Goal: Task Accomplishment & Management: Manage account settings

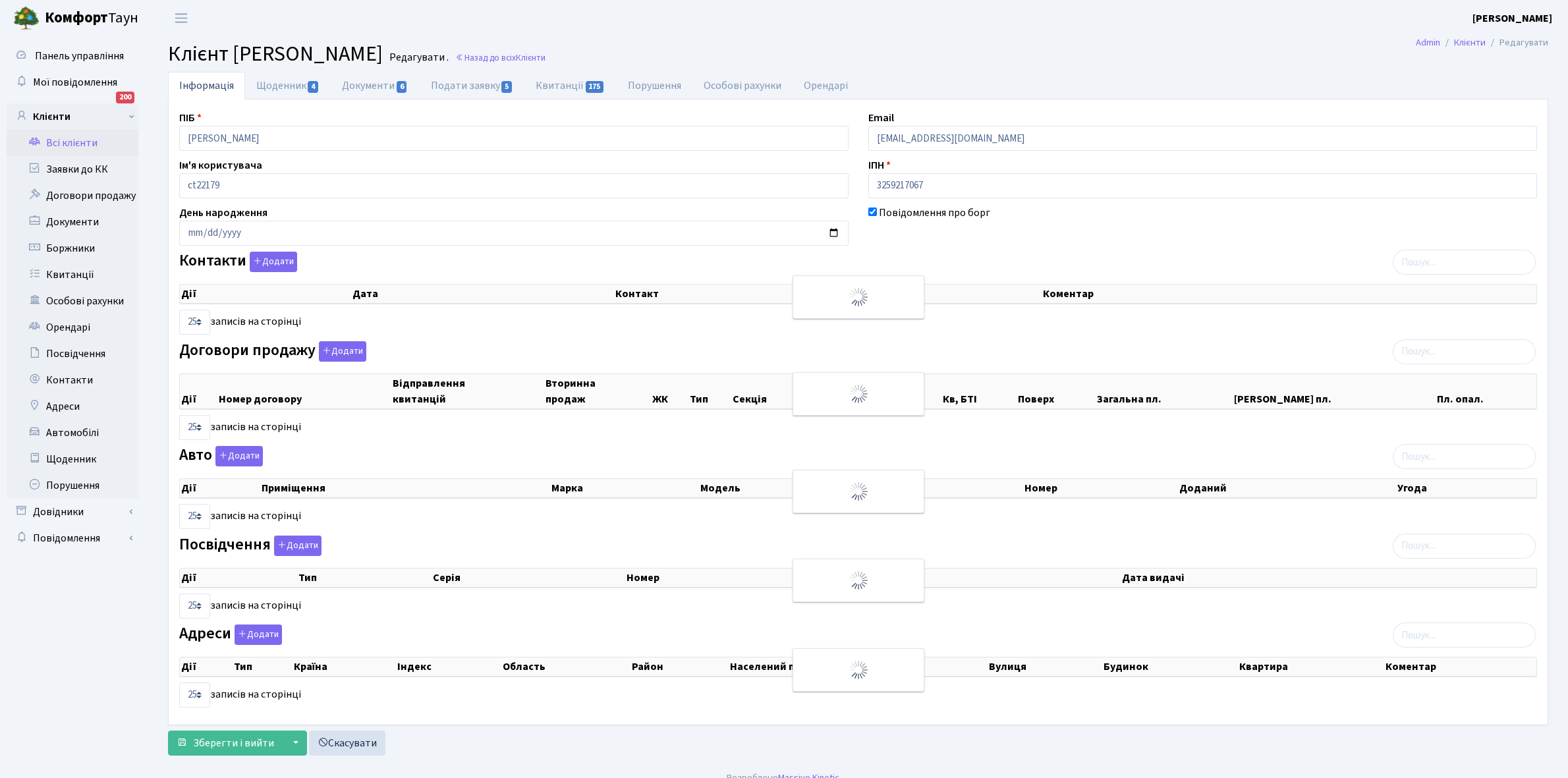
select select "25"
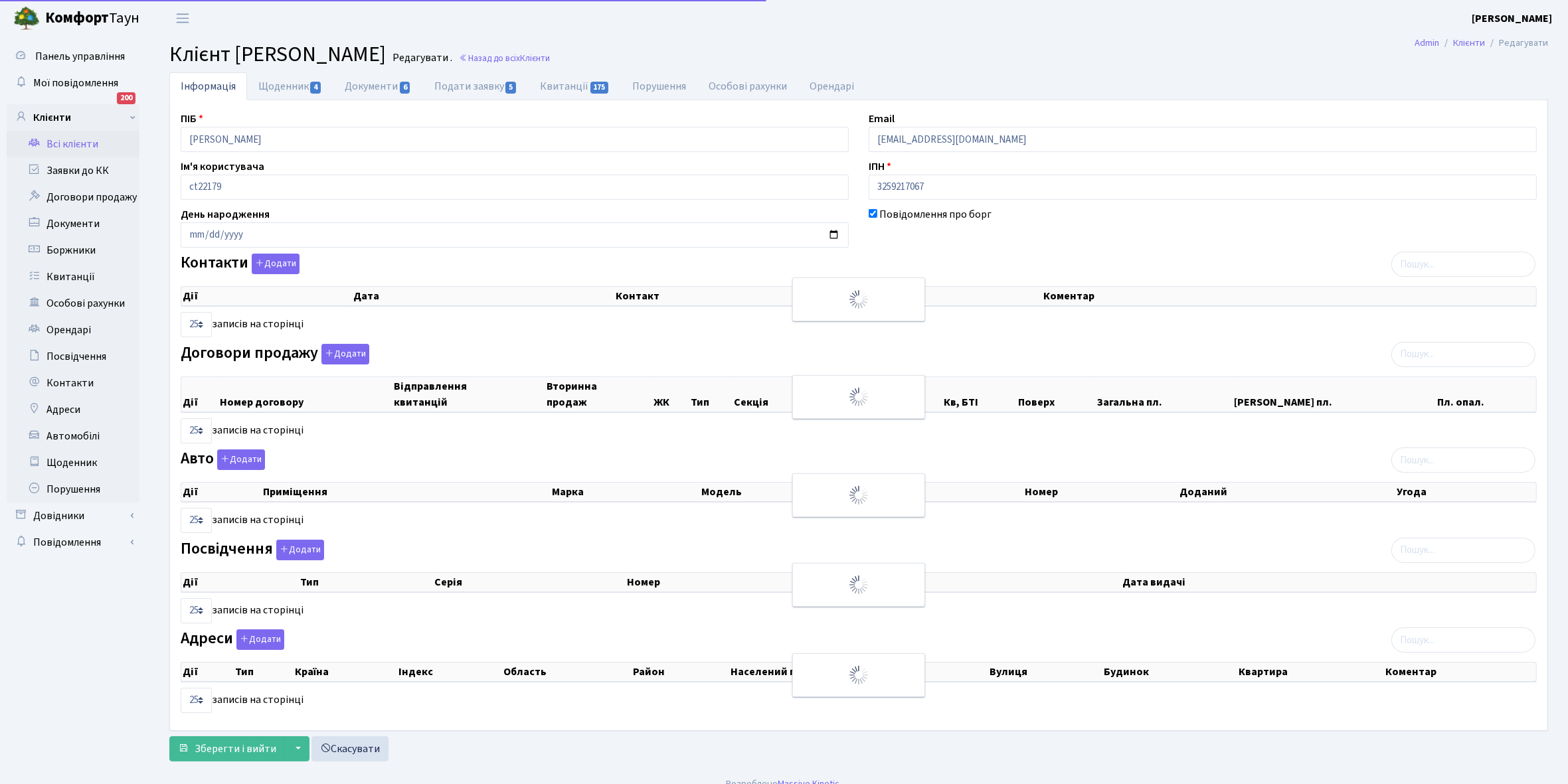
click at [97, 140] on link "Всі клієнти" at bounding box center [73, 143] width 133 height 27
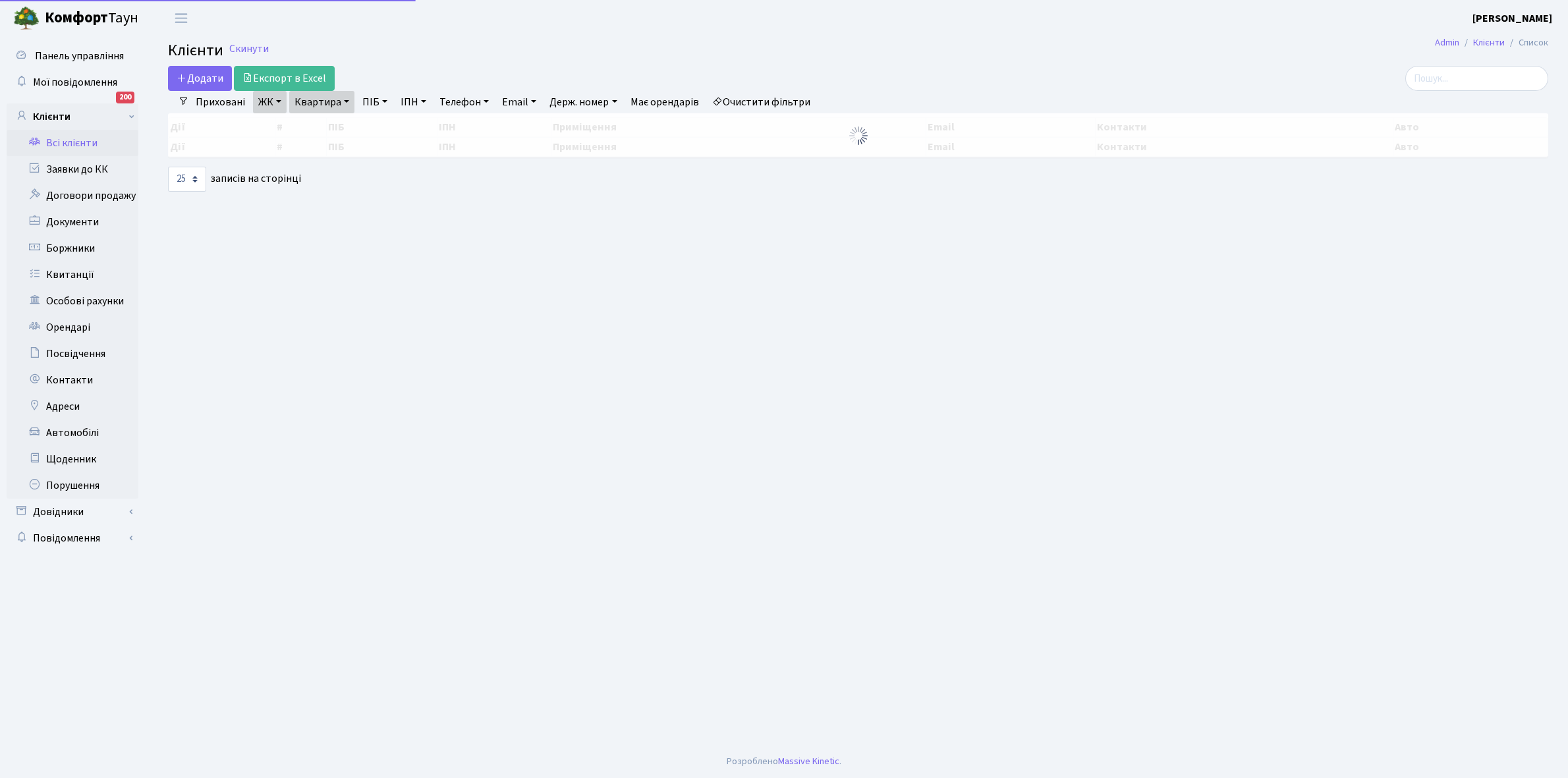
select select "25"
click at [68, 140] on link "Всі клієнти" at bounding box center [72, 142] width 132 height 26
select select "25"
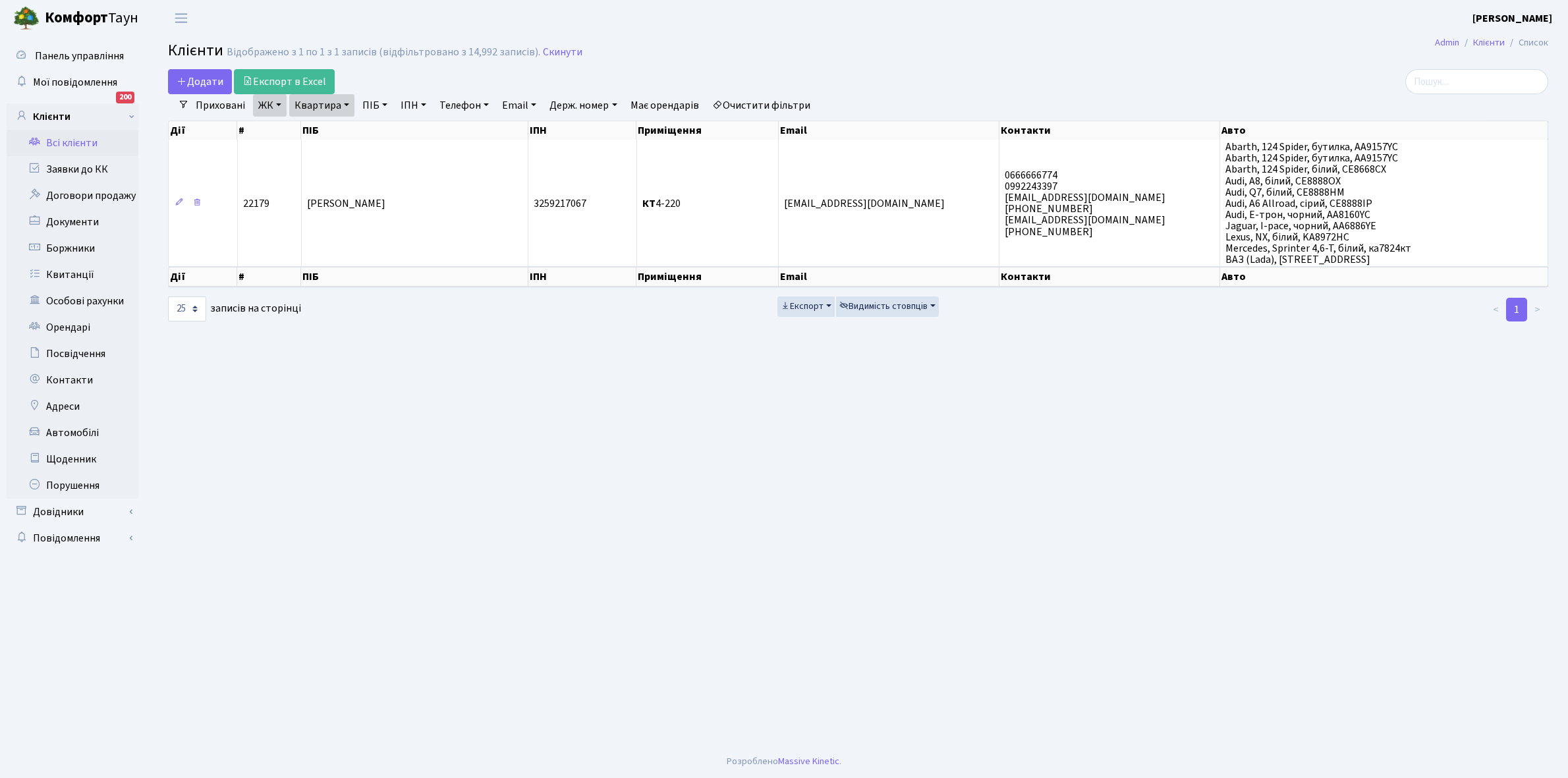
click at [280, 99] on link "ЖК" at bounding box center [269, 105] width 33 height 23
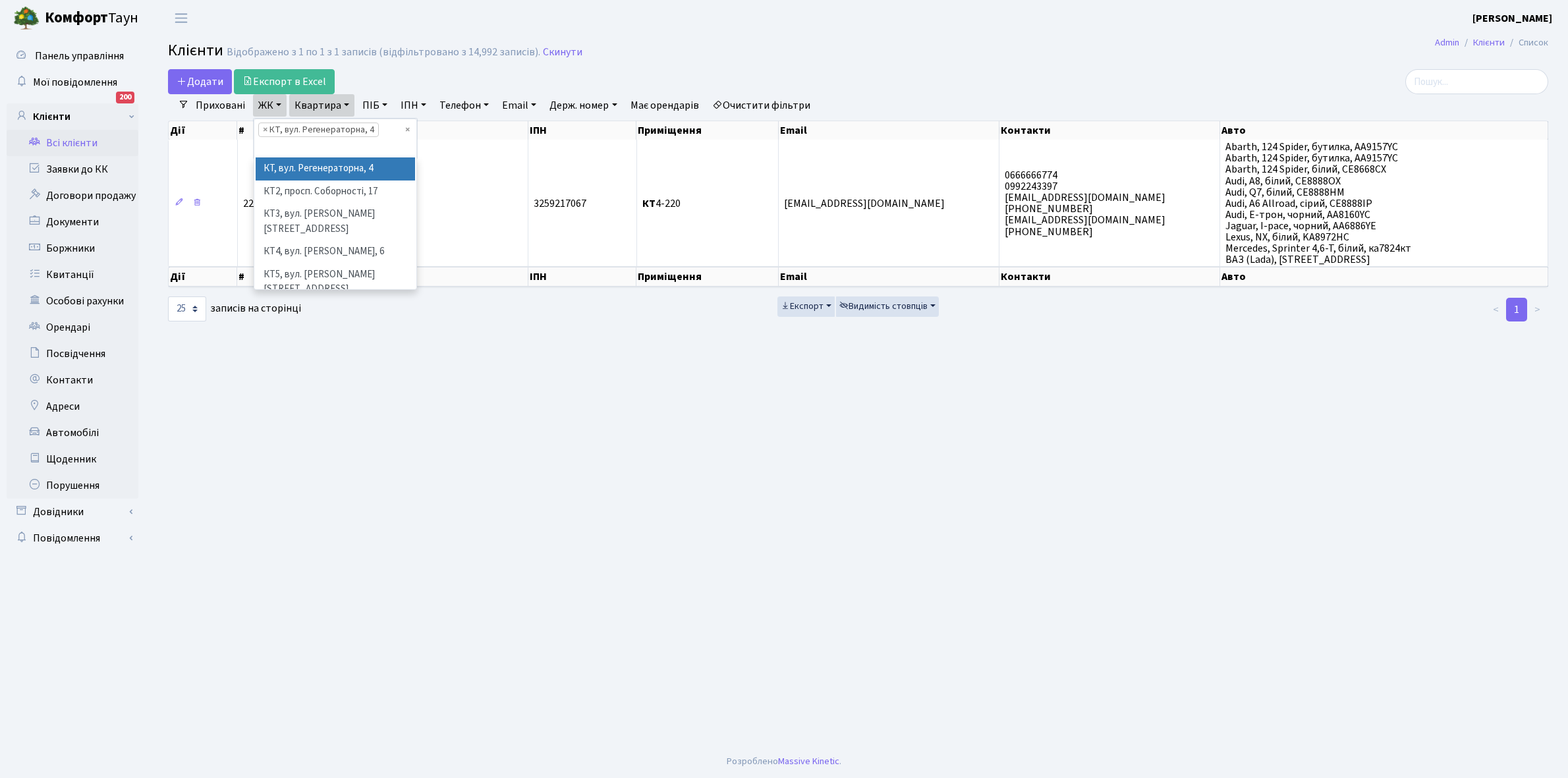
click at [349, 104] on link "Квартира" at bounding box center [321, 105] width 66 height 23
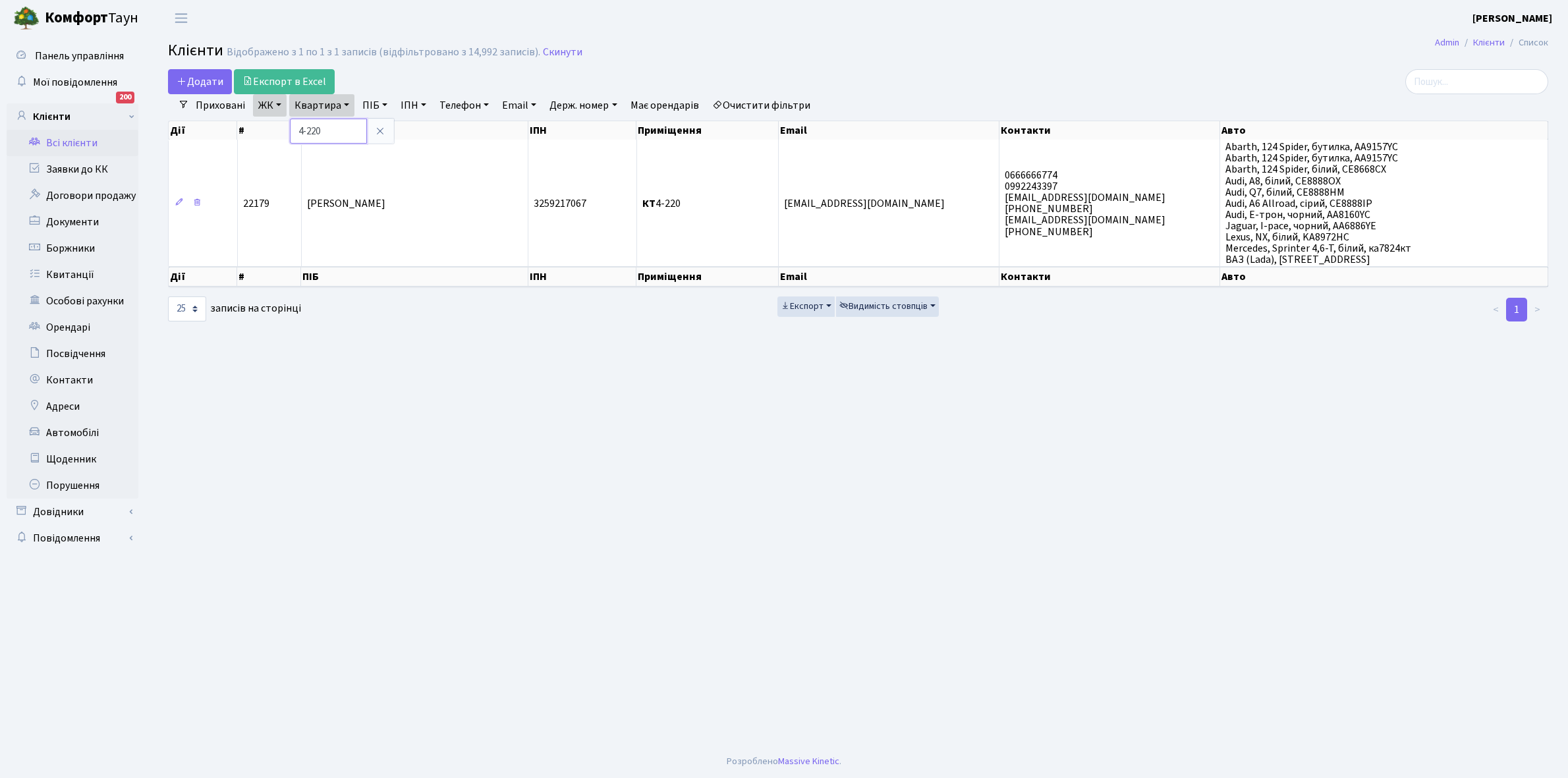
click at [356, 125] on input "4-220" at bounding box center [328, 131] width 77 height 25
type input "4"
type input "5-357"
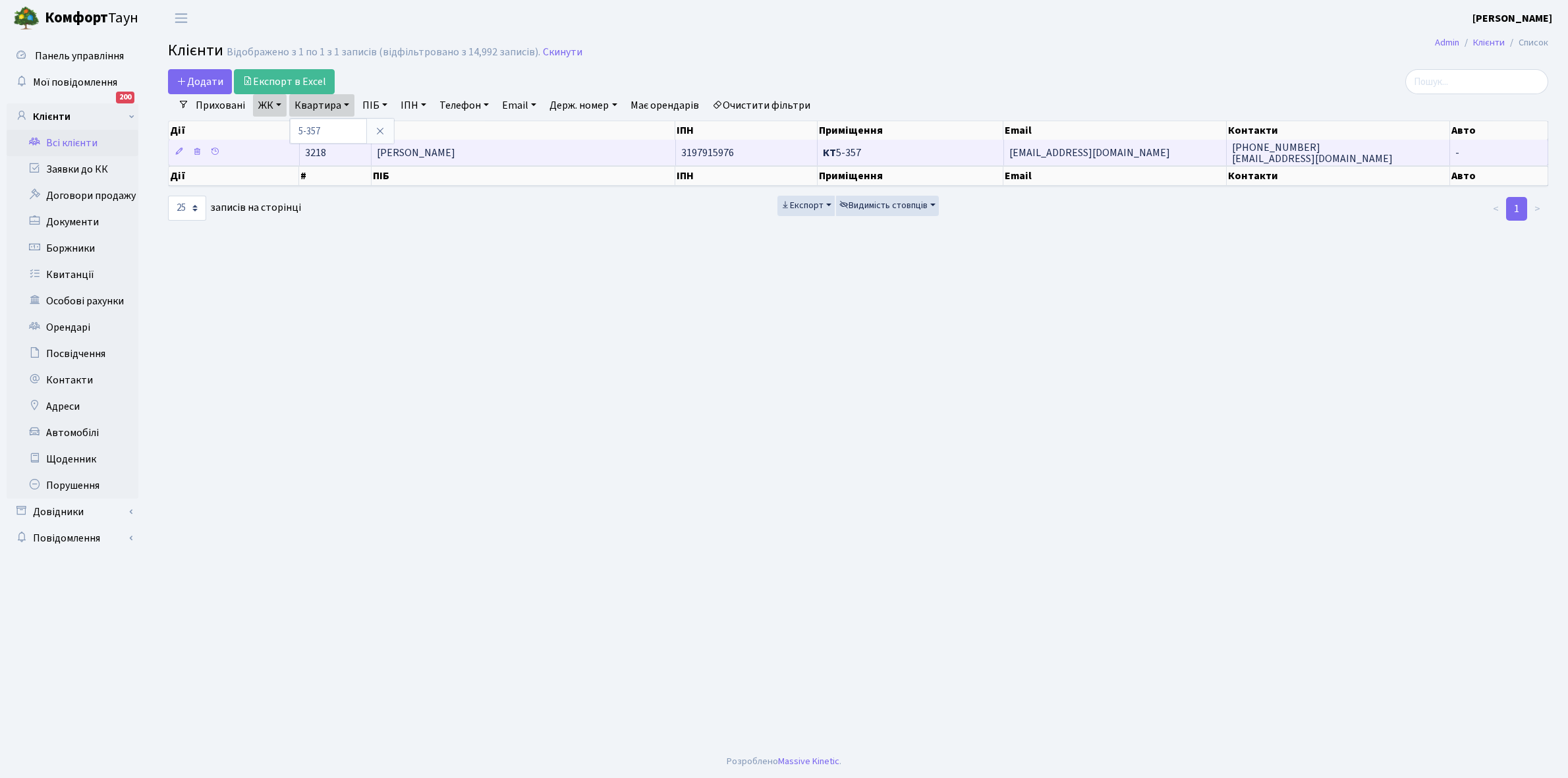
click at [553, 153] on td "Ільюк Микола Валерійович" at bounding box center [523, 153] width 305 height 25
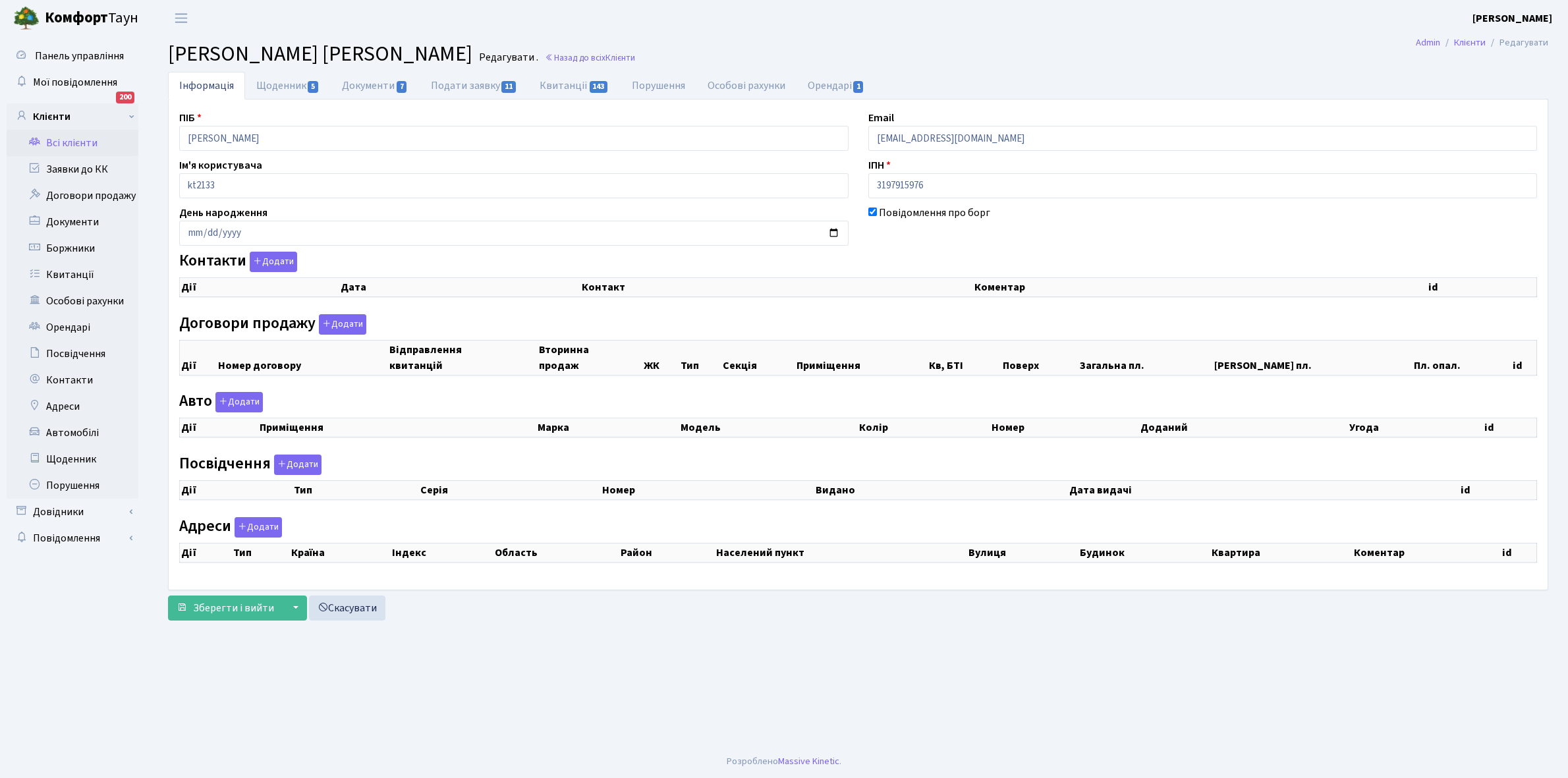
checkbox input "true"
select select "25"
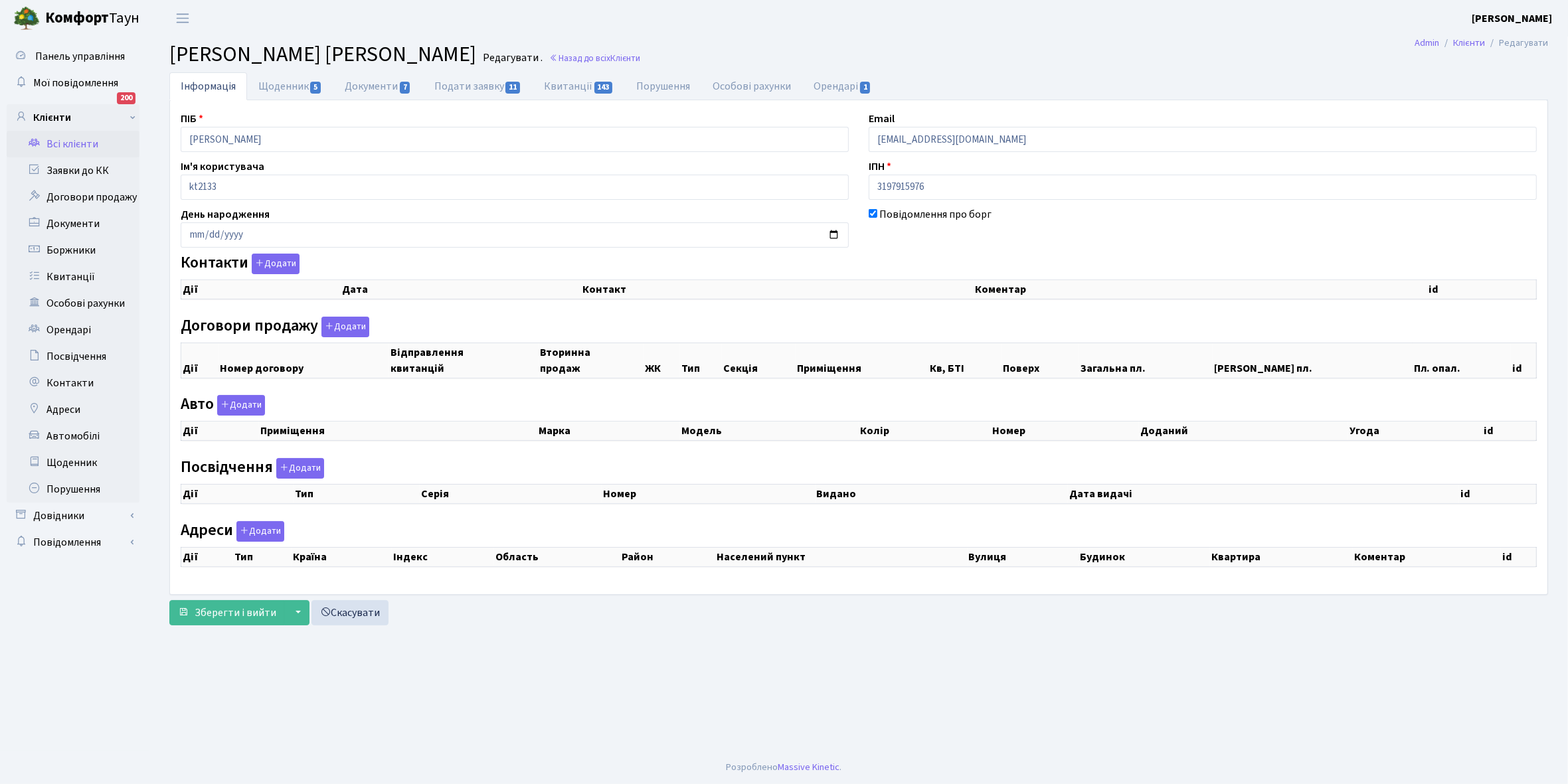
select select "25"
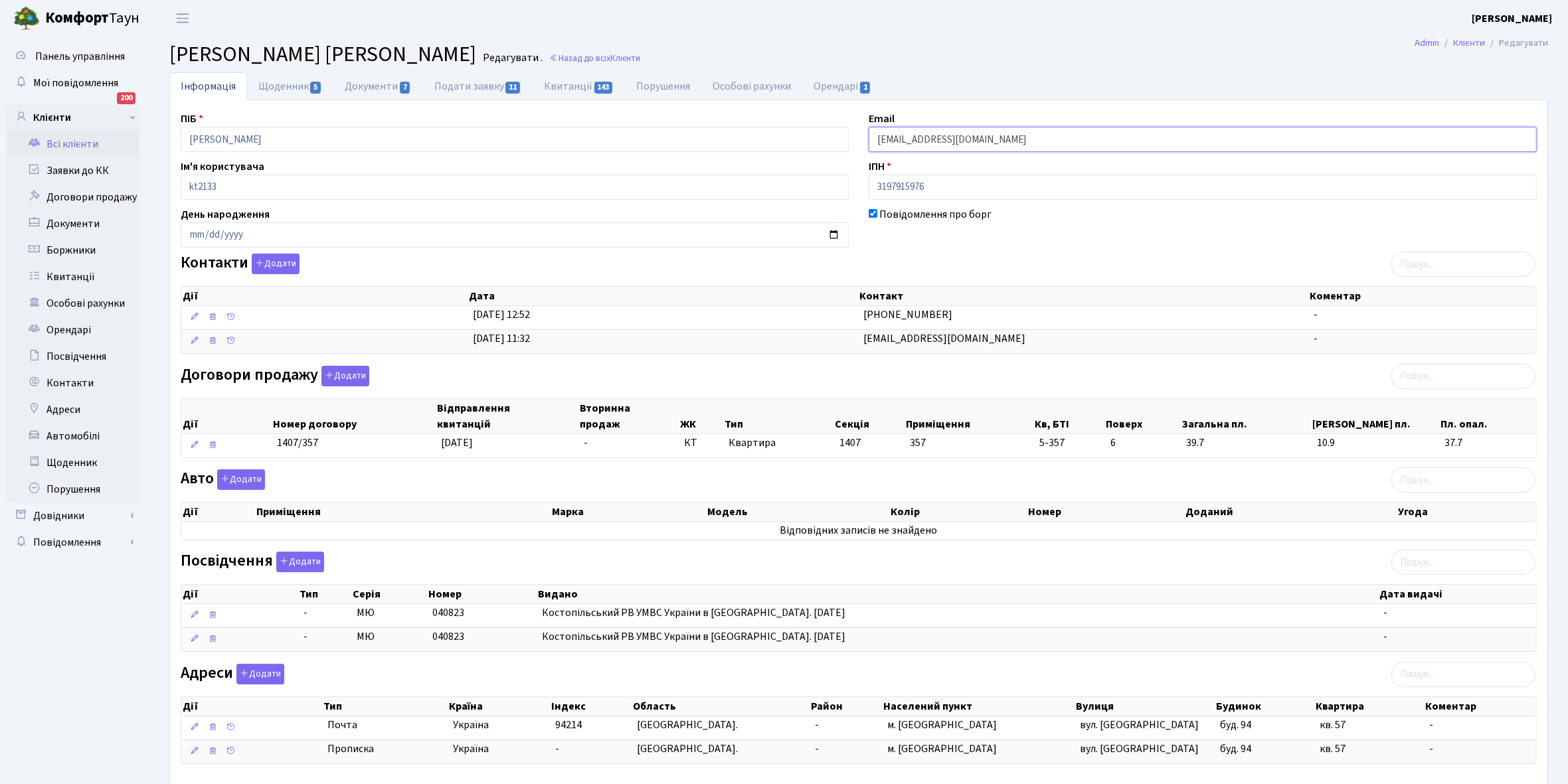
drag, startPoint x: 873, startPoint y: 138, endPoint x: 1003, endPoint y: 131, distance: 130.2
click at [1003, 131] on input "kalya87@gmail.com" at bounding box center [1203, 139] width 668 height 26
click at [70, 141] on link "Всі клієнти" at bounding box center [73, 143] width 133 height 27
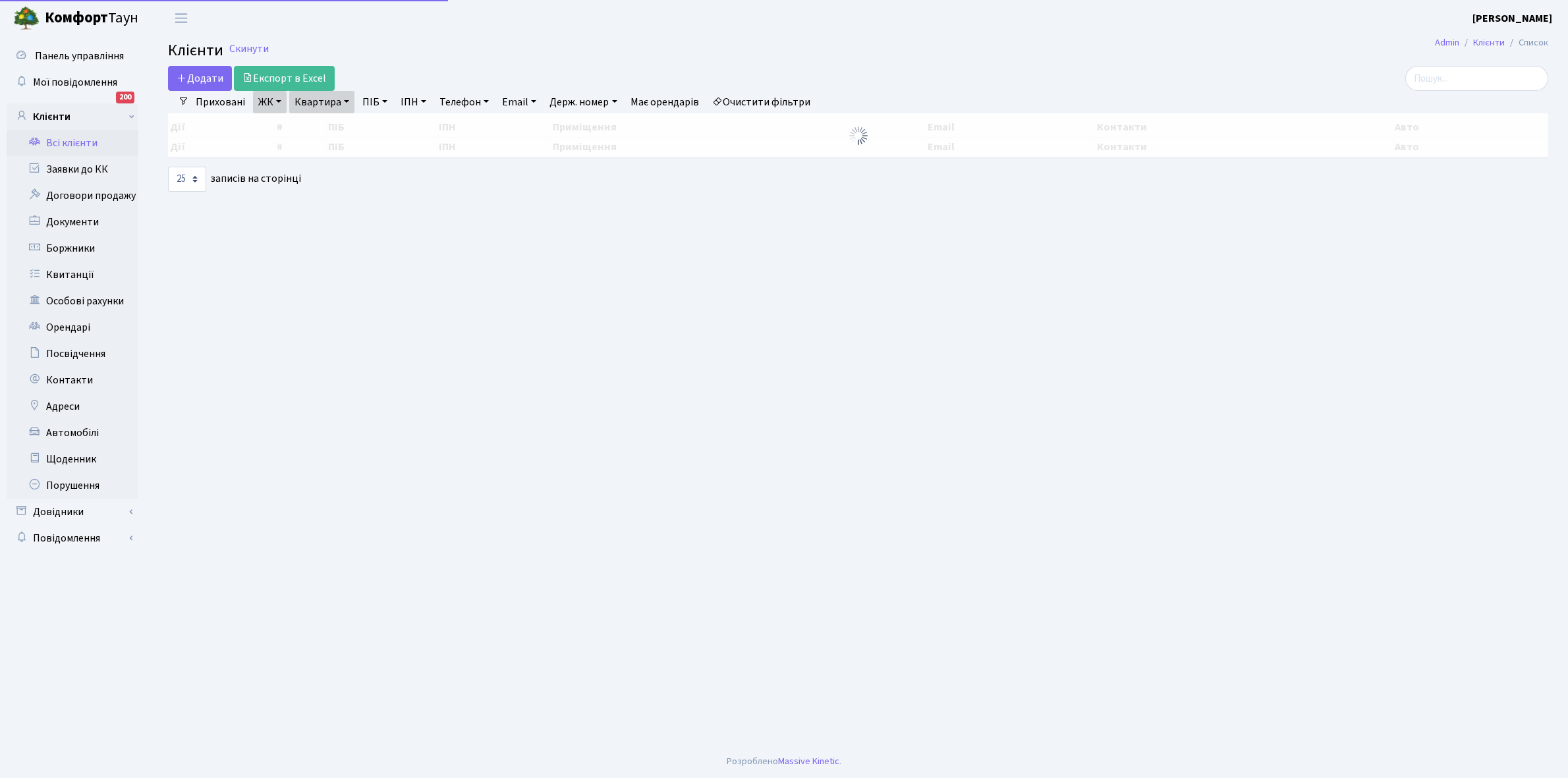
select select "25"
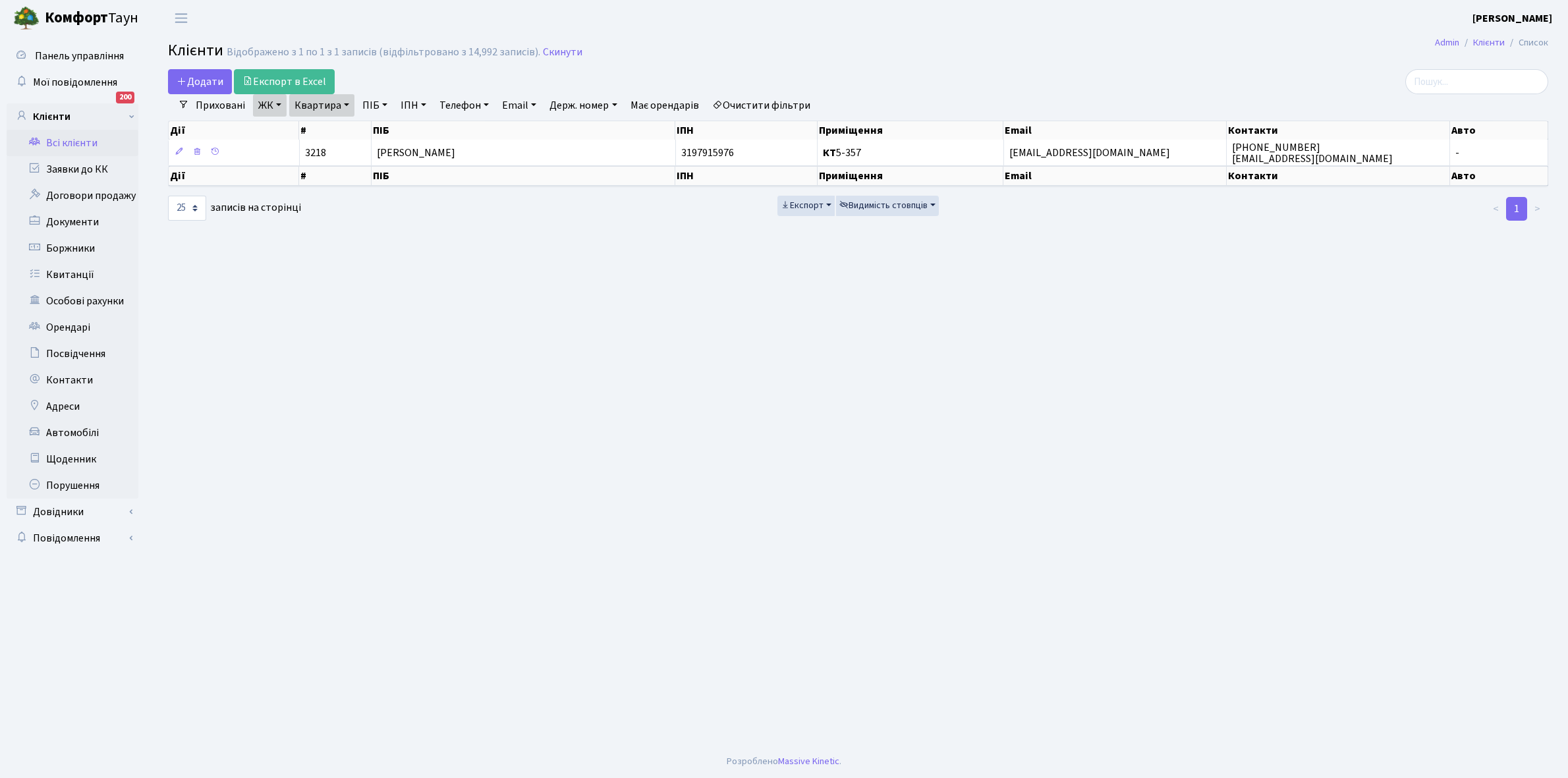
click at [778, 110] on link "Очистити фільтри" at bounding box center [761, 105] width 109 height 23
select select
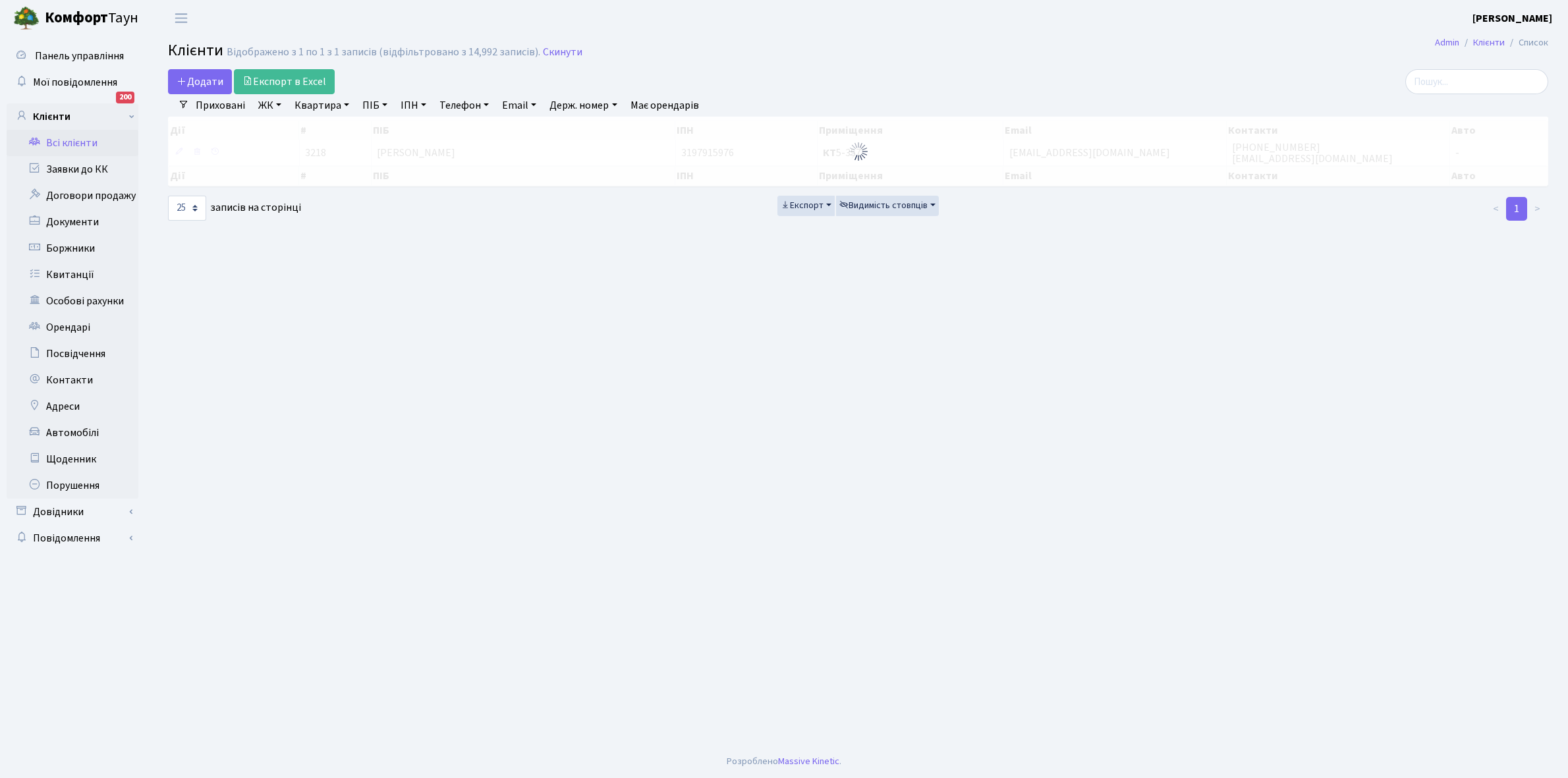
click at [280, 106] on link "ЖК" at bounding box center [269, 105] width 33 height 23
click at [330, 150] on li "КТ, вул. Регенераторна, 4" at bounding box center [335, 152] width 160 height 24
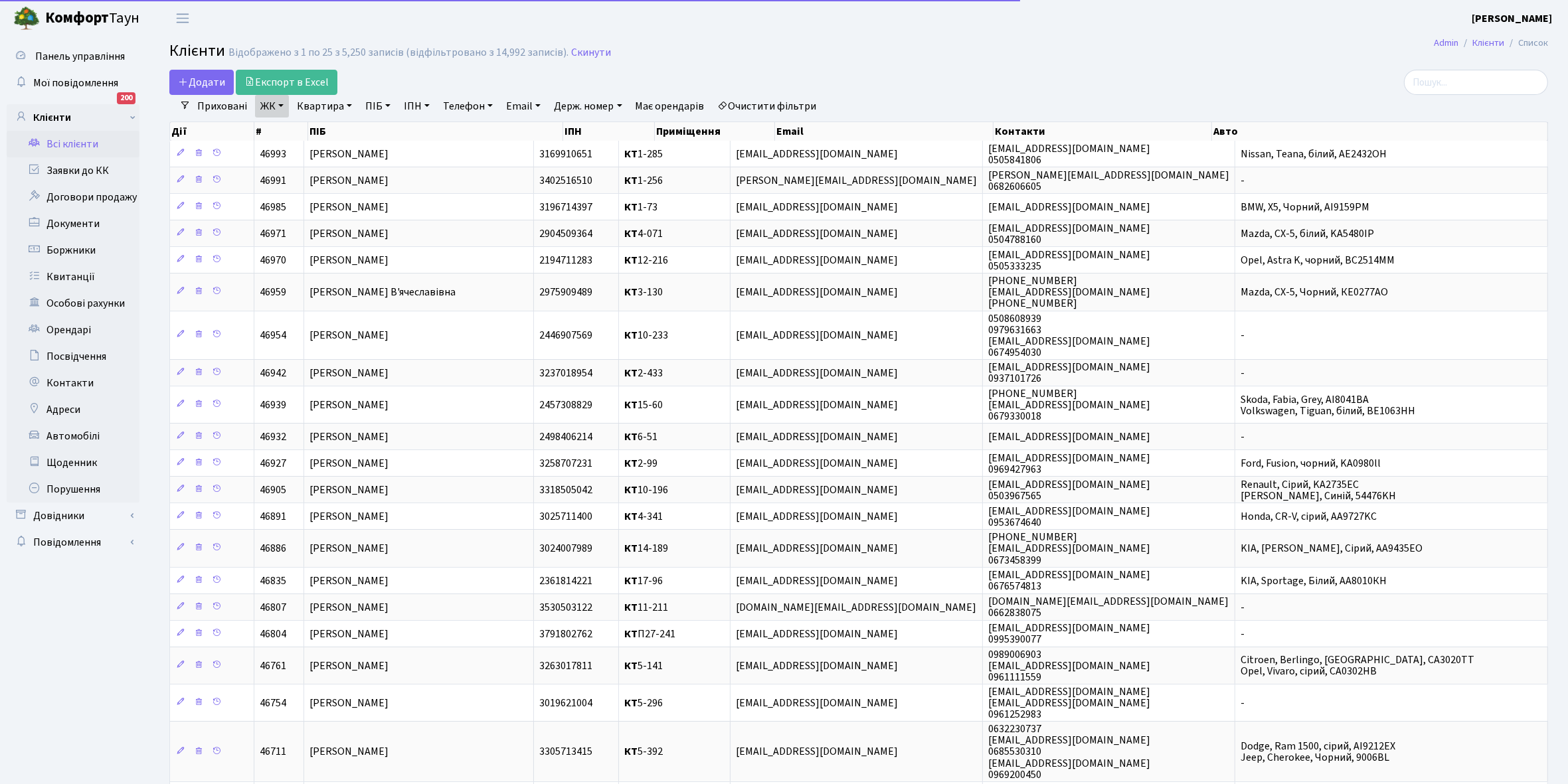
click at [350, 105] on link "Квартира" at bounding box center [324, 106] width 66 height 23
click at [338, 120] on input "text" at bounding box center [331, 132] width 78 height 26
type input "2-626"
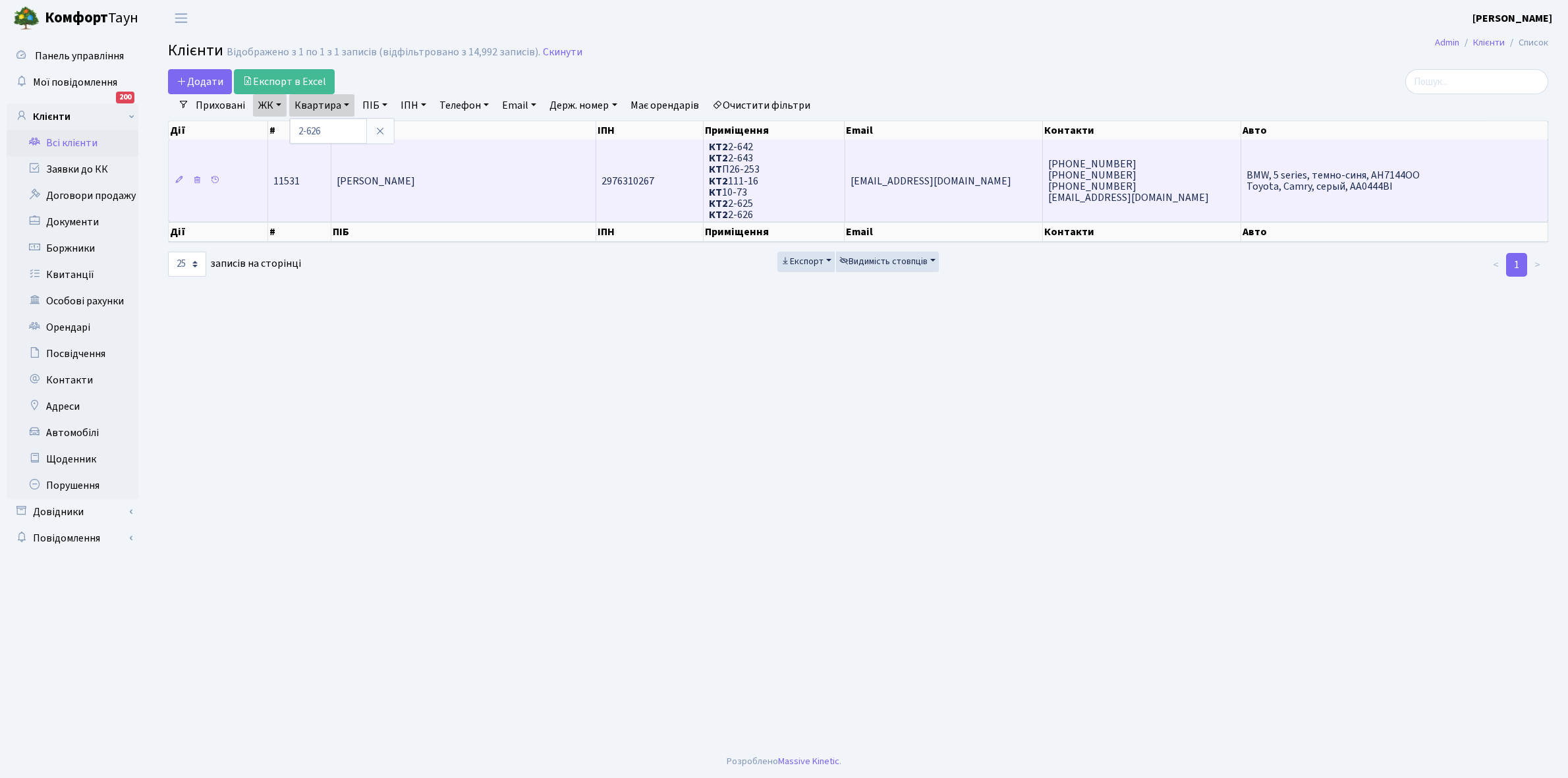
click at [447, 194] on td "Гудзенко Катерина Анатоліївна" at bounding box center [463, 180] width 264 height 81
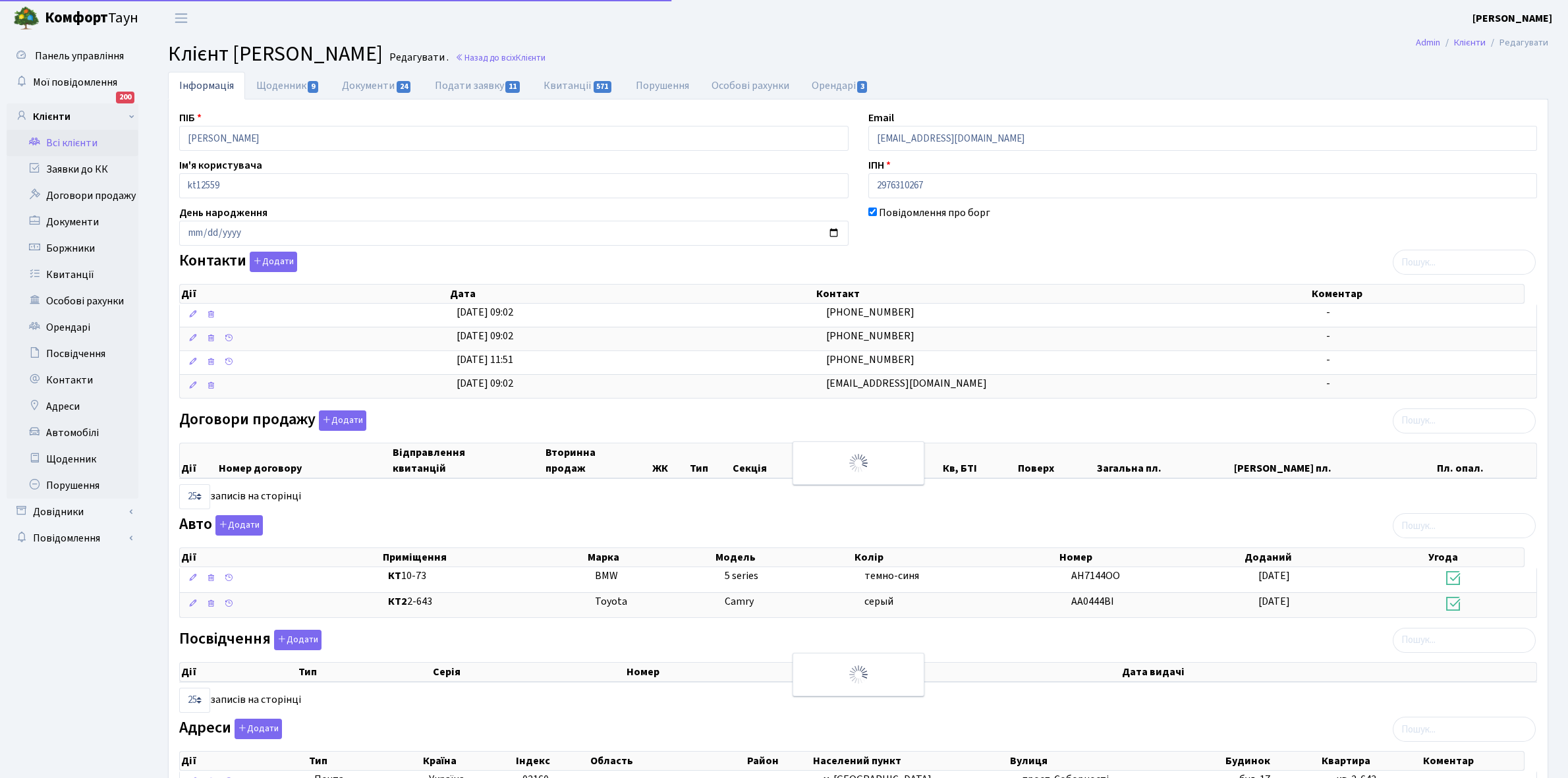
select select "25"
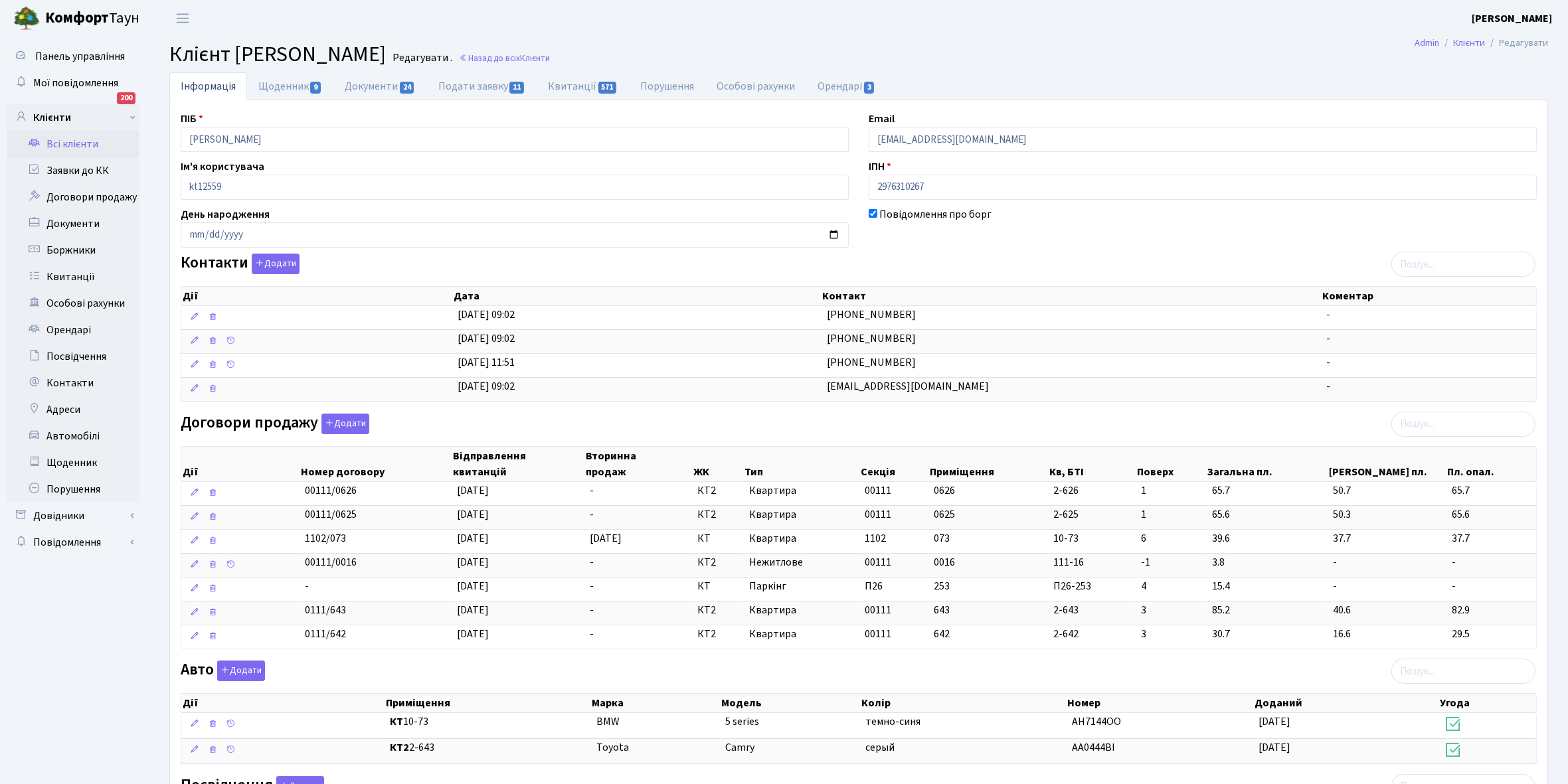
click at [80, 143] on link "Всі клієнти" at bounding box center [73, 143] width 133 height 27
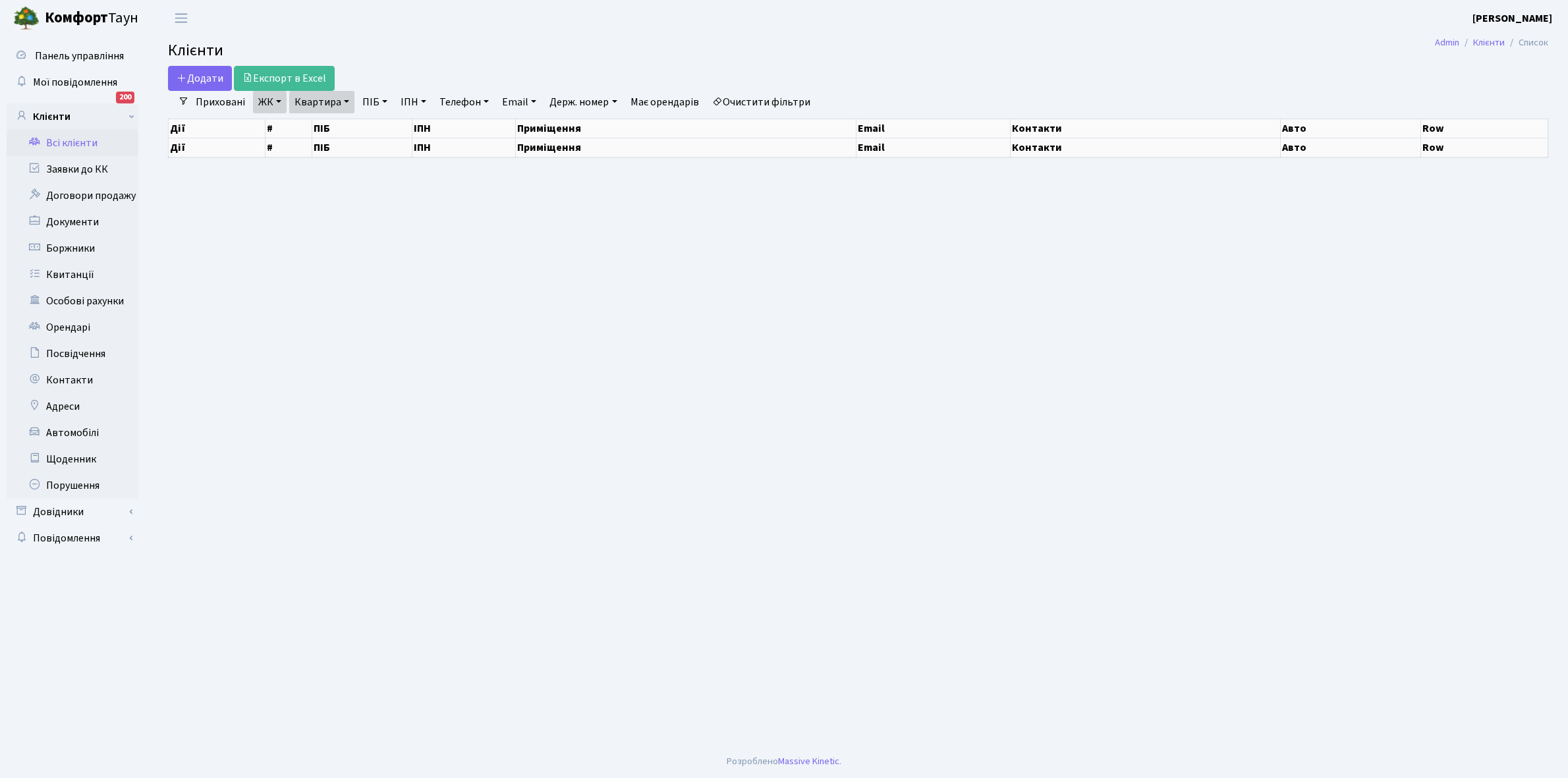
select select "25"
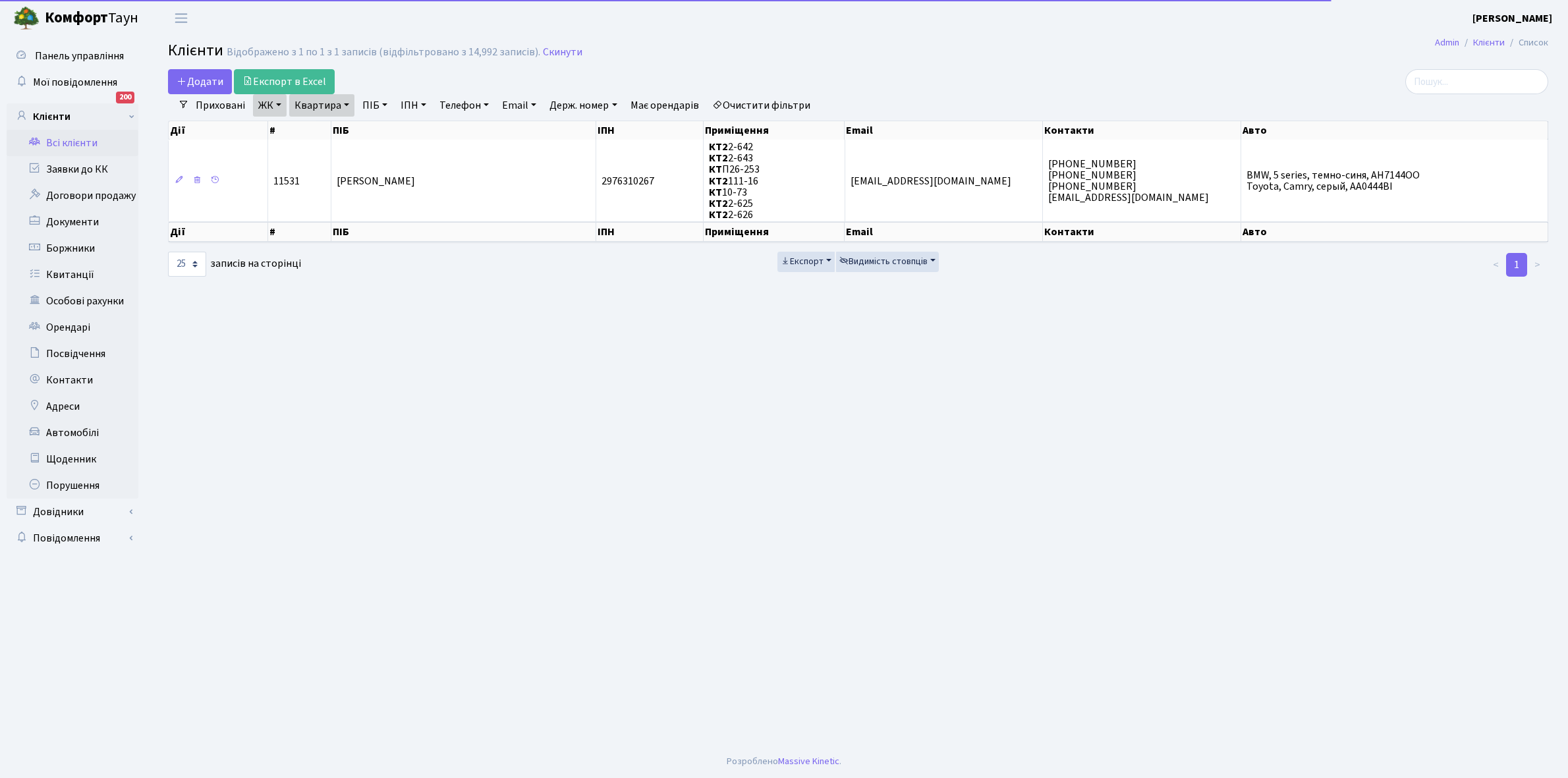
click at [348, 102] on link "Квартира" at bounding box center [321, 105] width 66 height 23
click at [343, 116] on link "Квартира" at bounding box center [321, 105] width 66 height 23
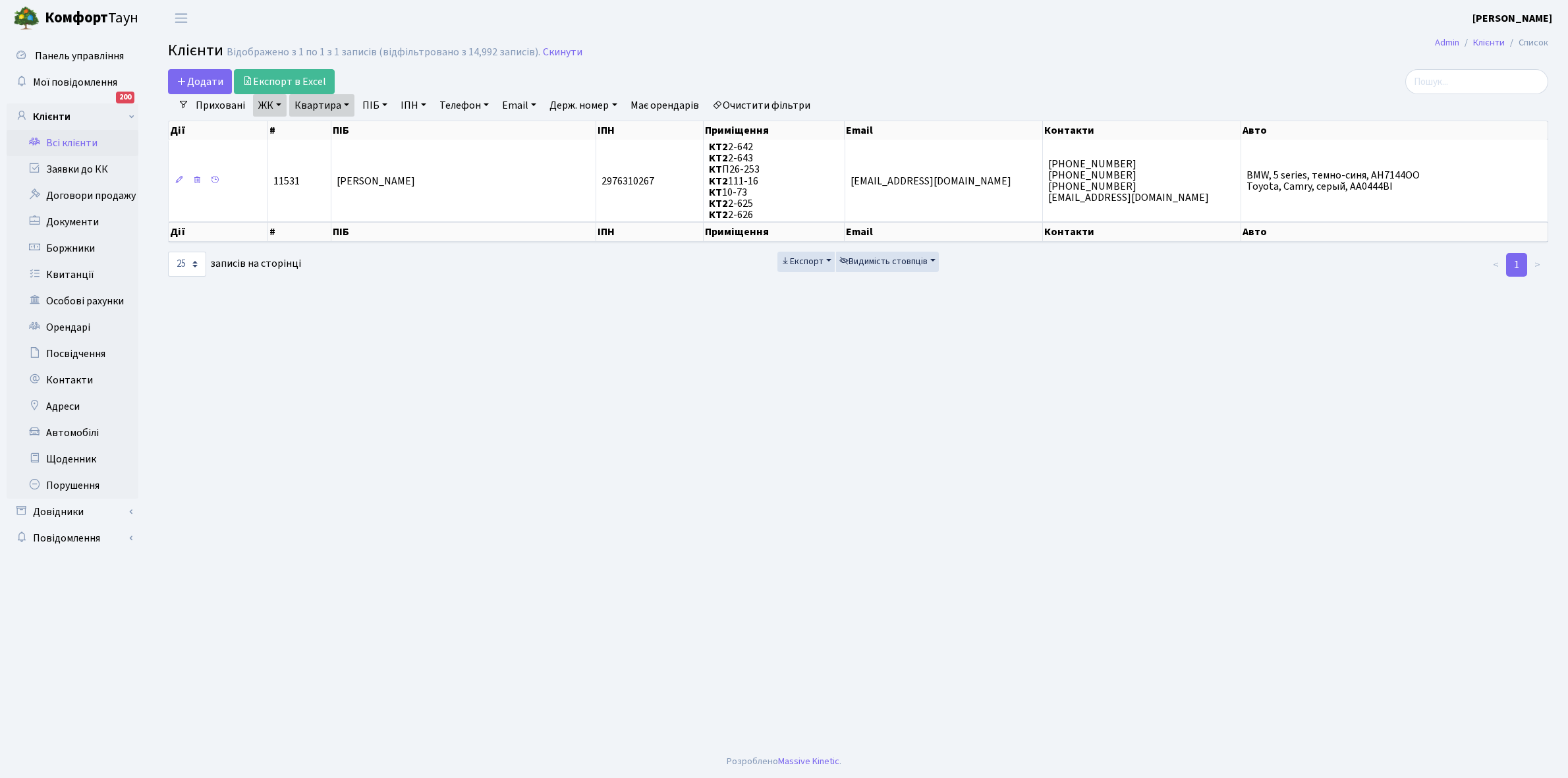
click at [347, 101] on link "Квартира" at bounding box center [321, 105] width 66 height 23
click at [337, 122] on input "2-626" at bounding box center [328, 131] width 77 height 25
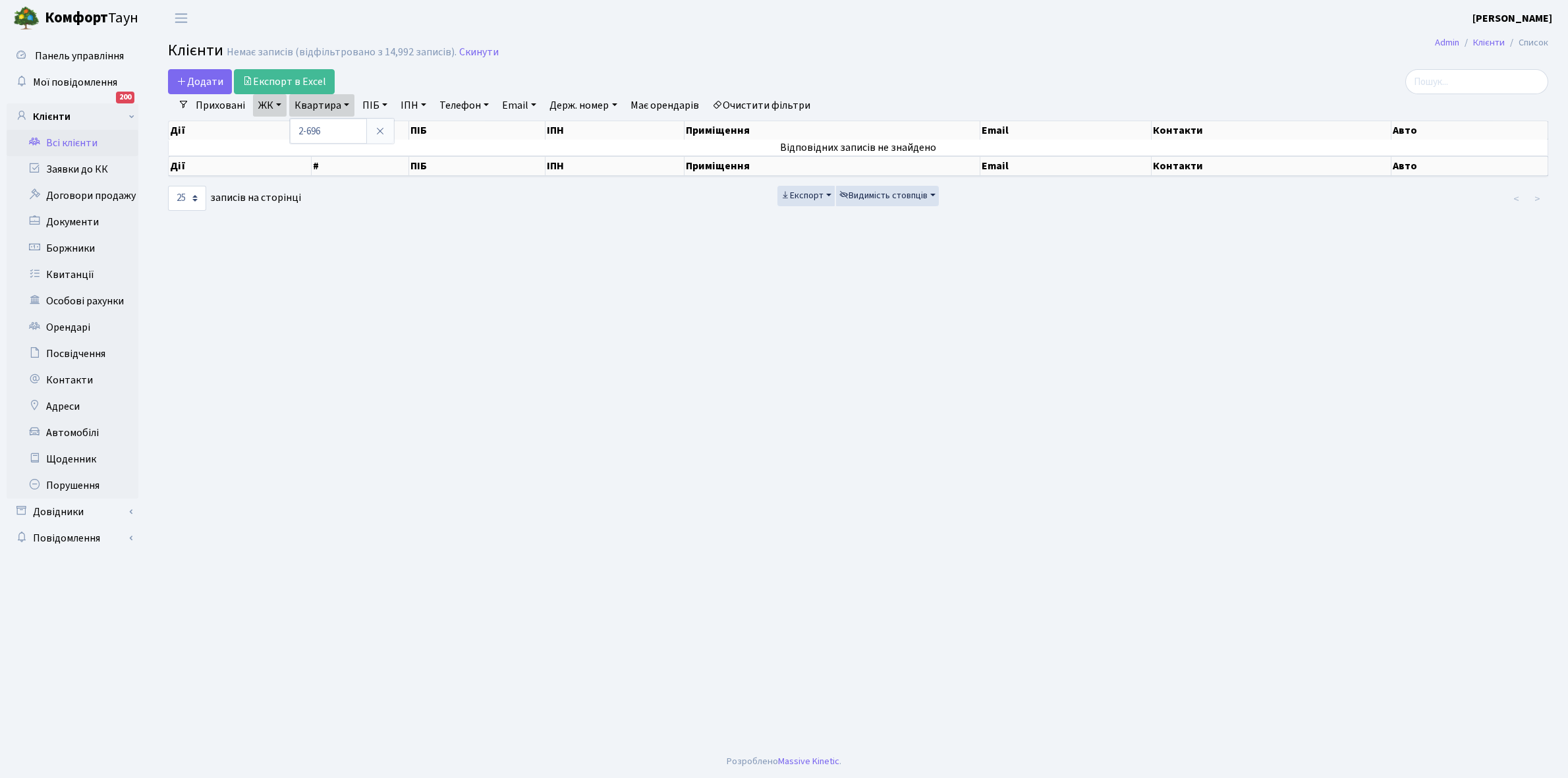
click at [769, 100] on link "Очистити фільтри" at bounding box center [761, 105] width 109 height 23
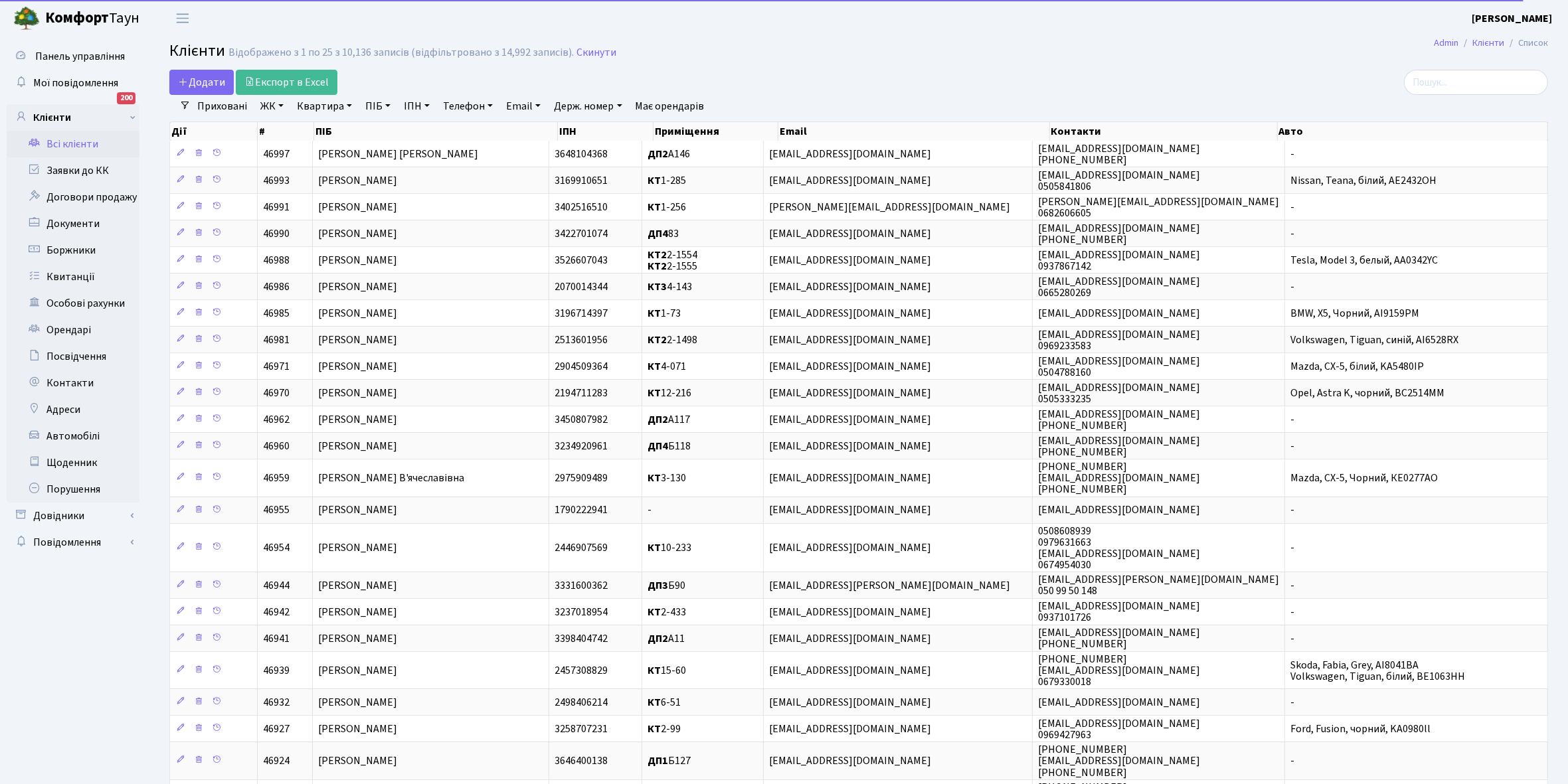
click at [283, 103] on link "ЖК" at bounding box center [272, 106] width 34 height 23
click at [328, 167] on li "КТ2, просп. Соборності, 17" at bounding box center [338, 176] width 161 height 24
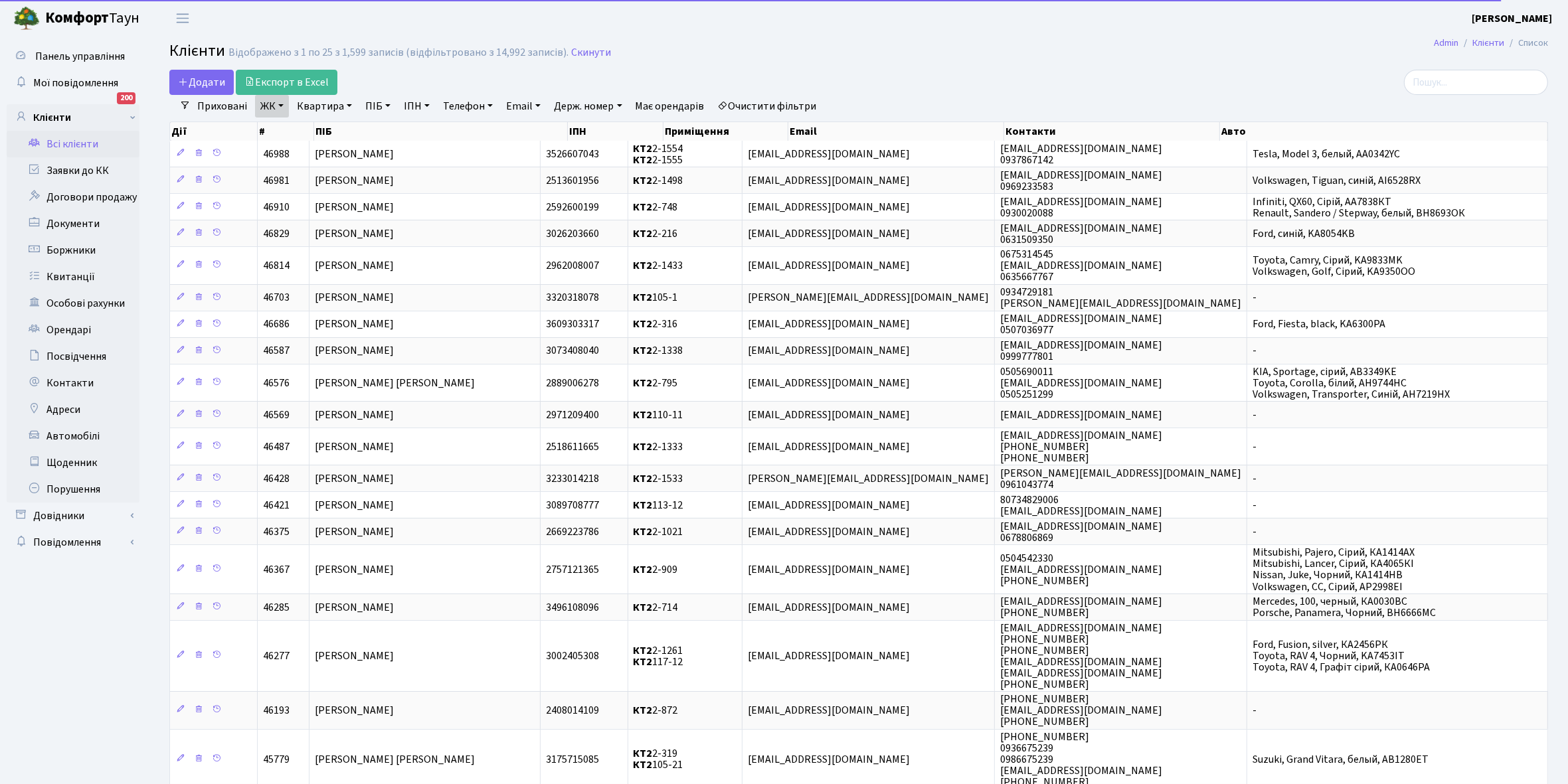
click at [346, 103] on link "Квартира" at bounding box center [324, 106] width 66 height 23
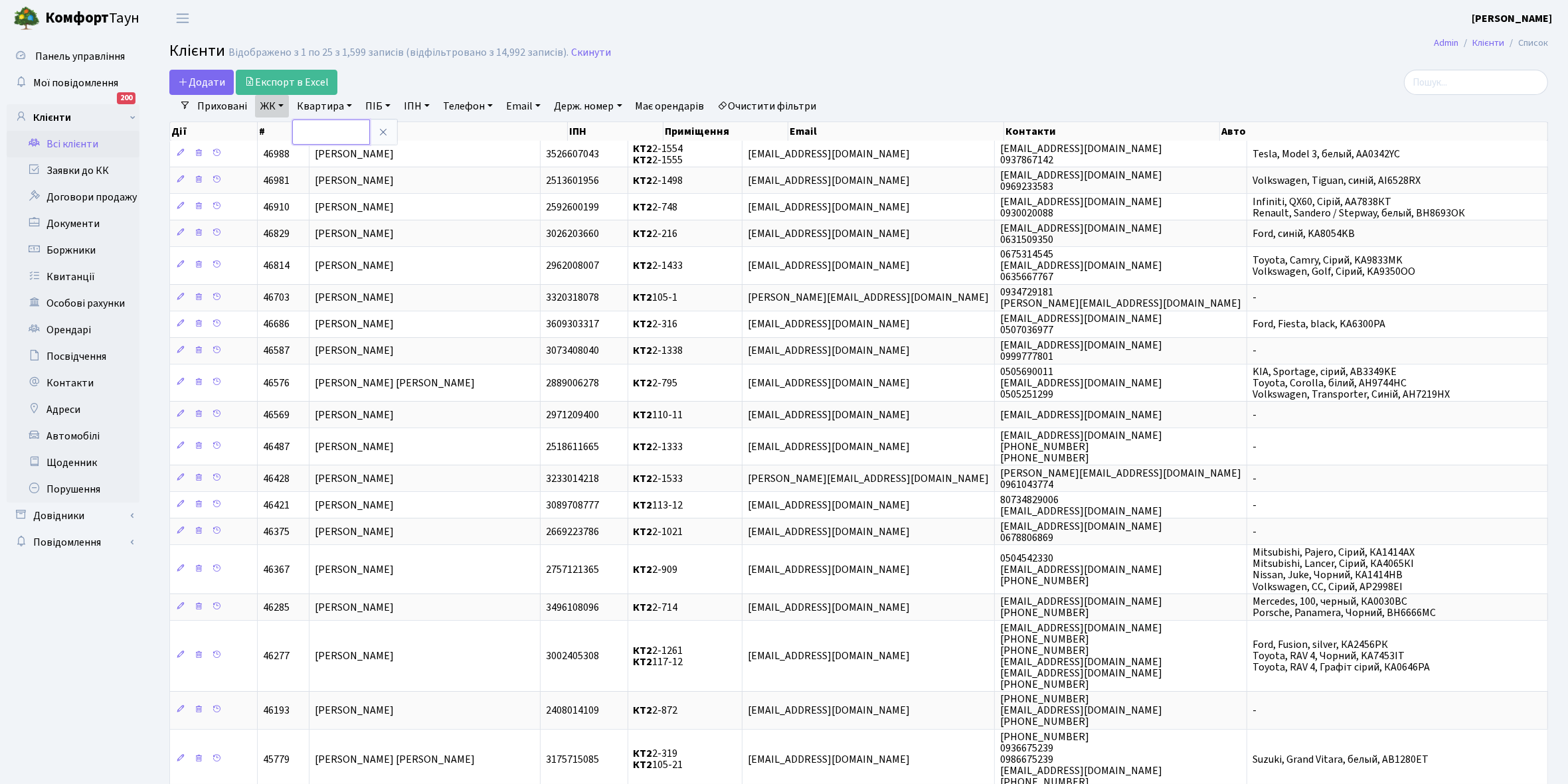
click at [326, 133] on input "text" at bounding box center [331, 132] width 78 height 26
type input "2-696"
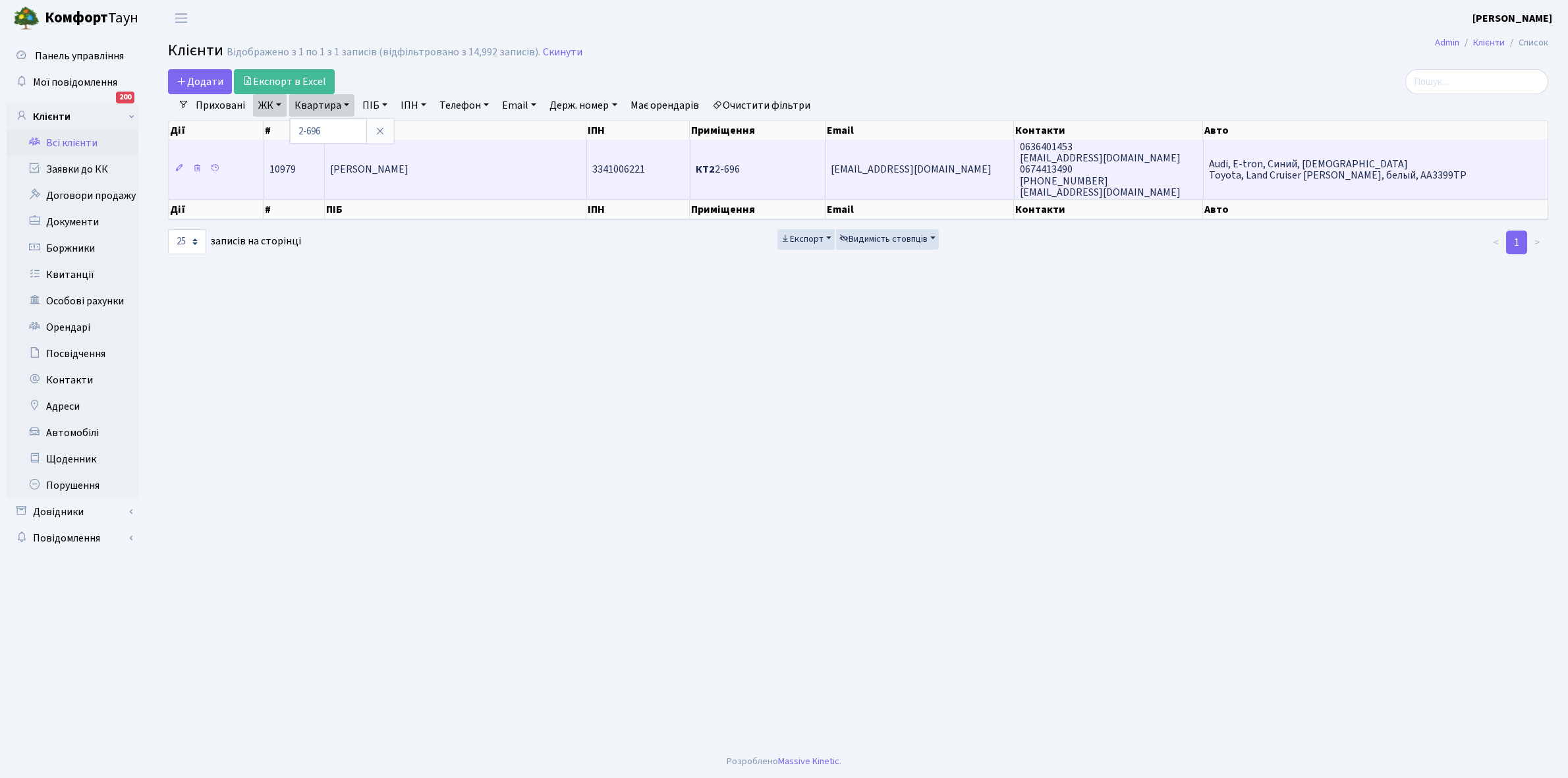
click at [408, 171] on span "[PERSON_NAME]" at bounding box center [369, 170] width 78 height 15
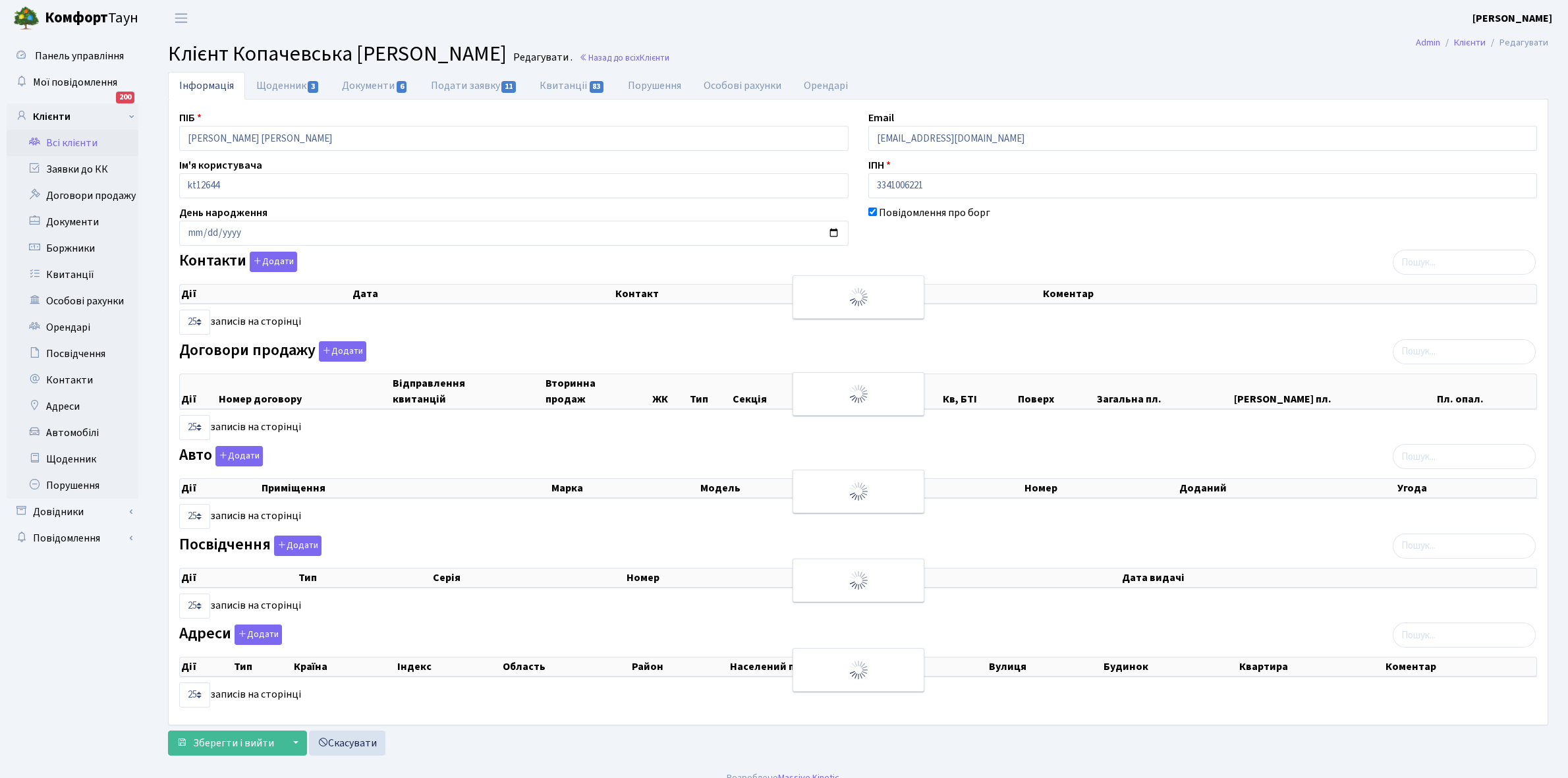
select select "25"
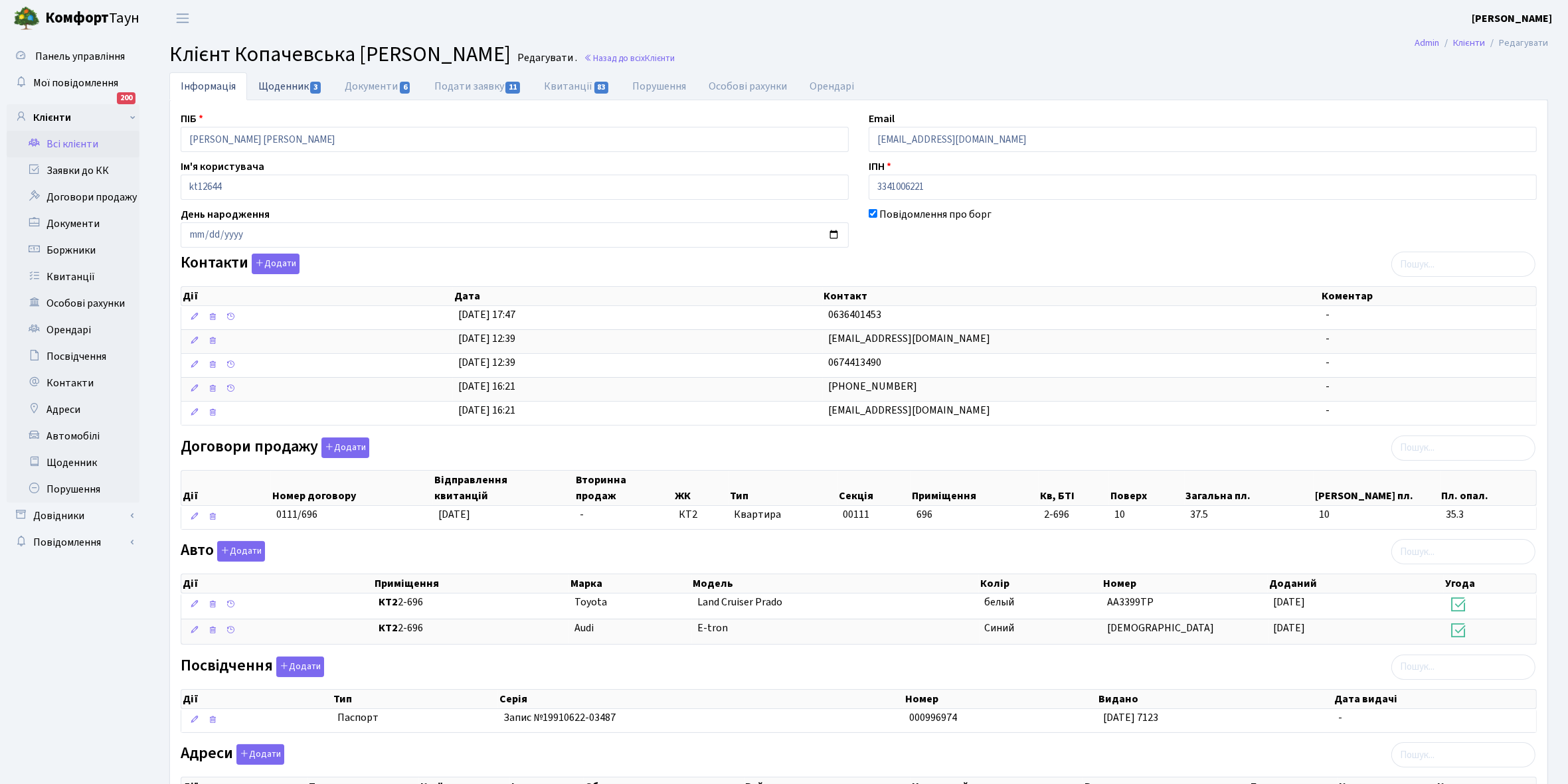
click at [276, 83] on link "Щоденник 3" at bounding box center [289, 86] width 86 height 28
select select "25"
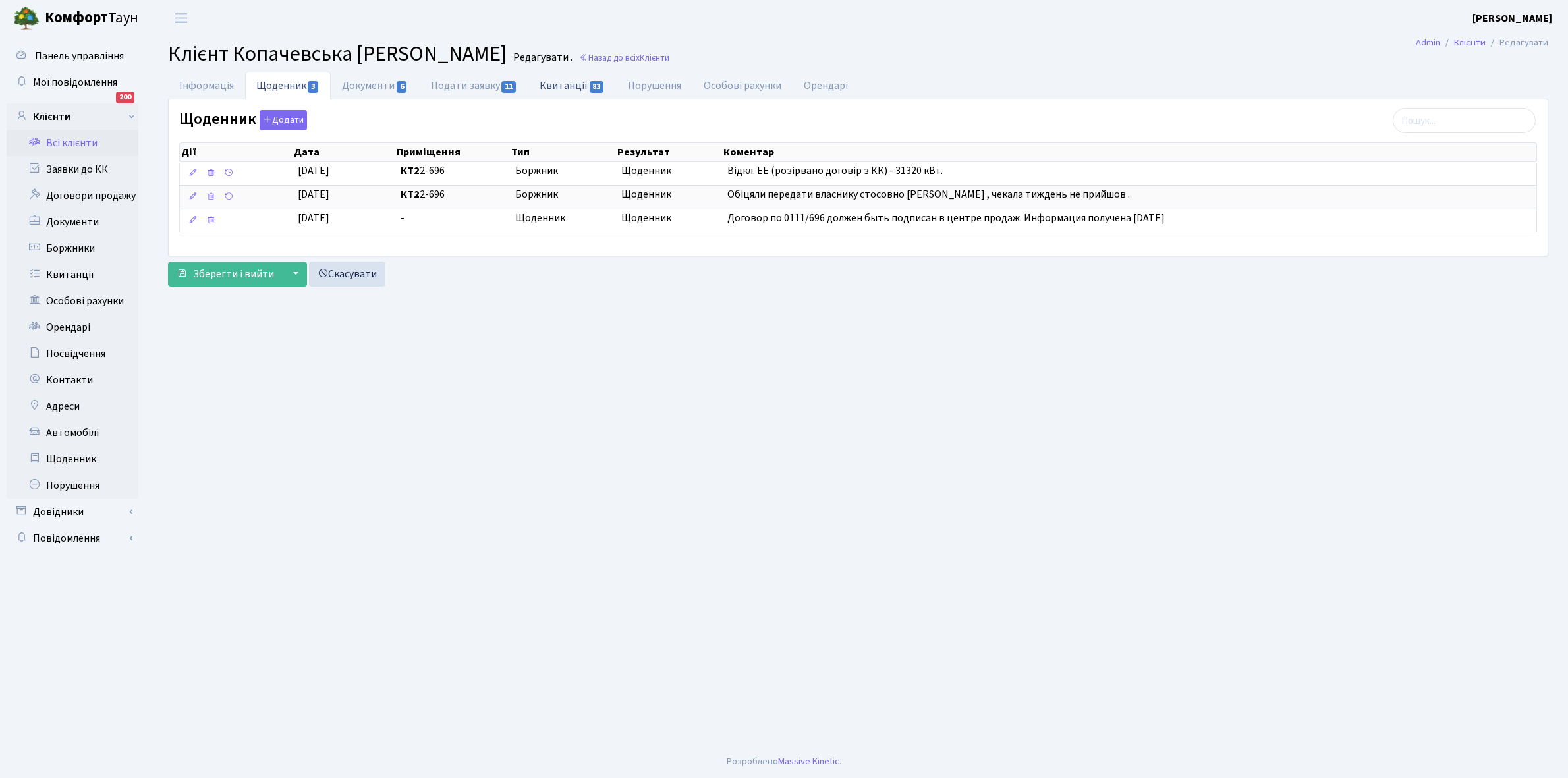
click at [561, 82] on link "Квитанції 83" at bounding box center [571, 85] width 87 height 27
select select "25"
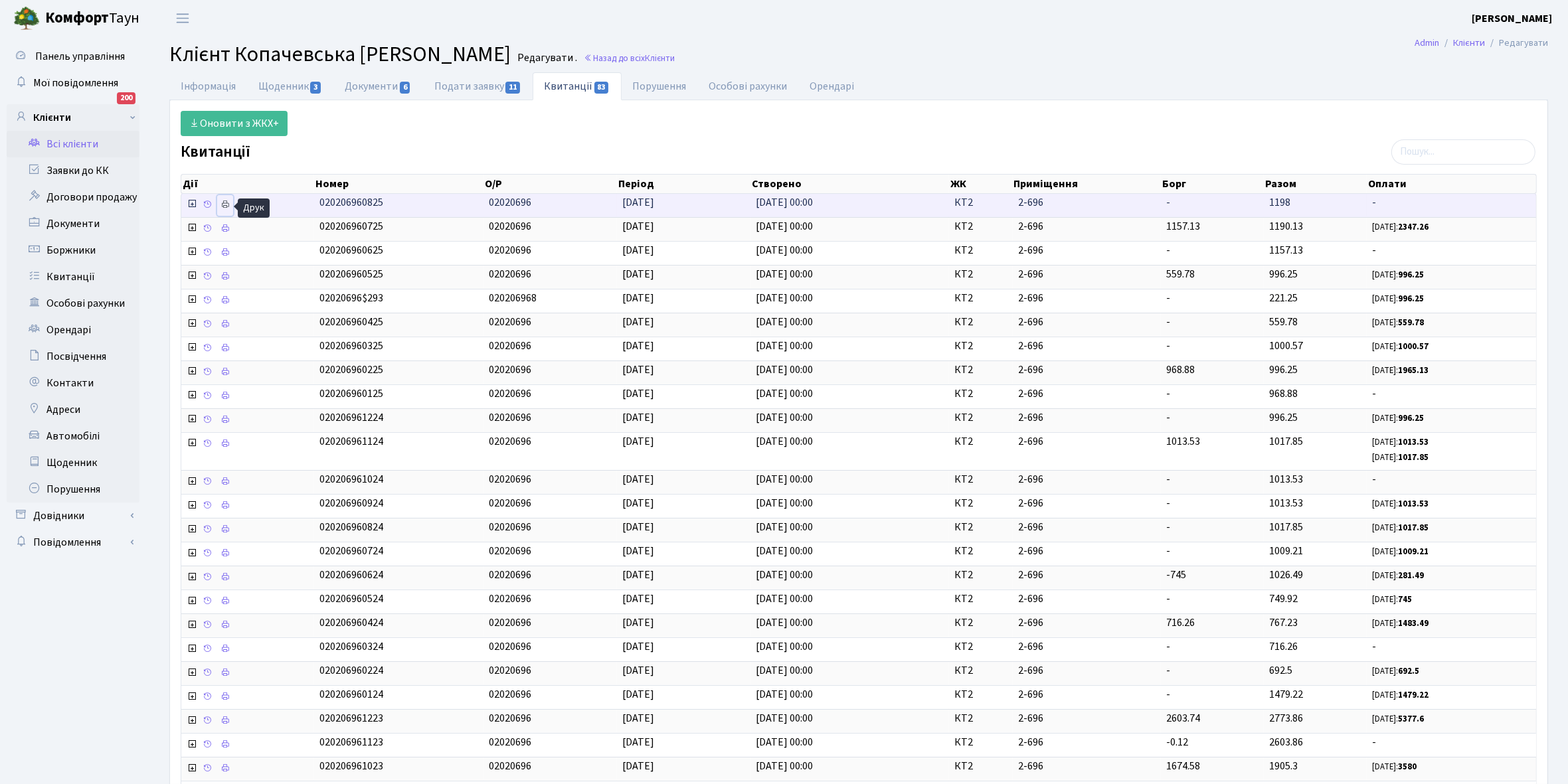
click at [224, 207] on icon at bounding box center [224, 203] width 9 height 9
